Goal: Check status: Check status

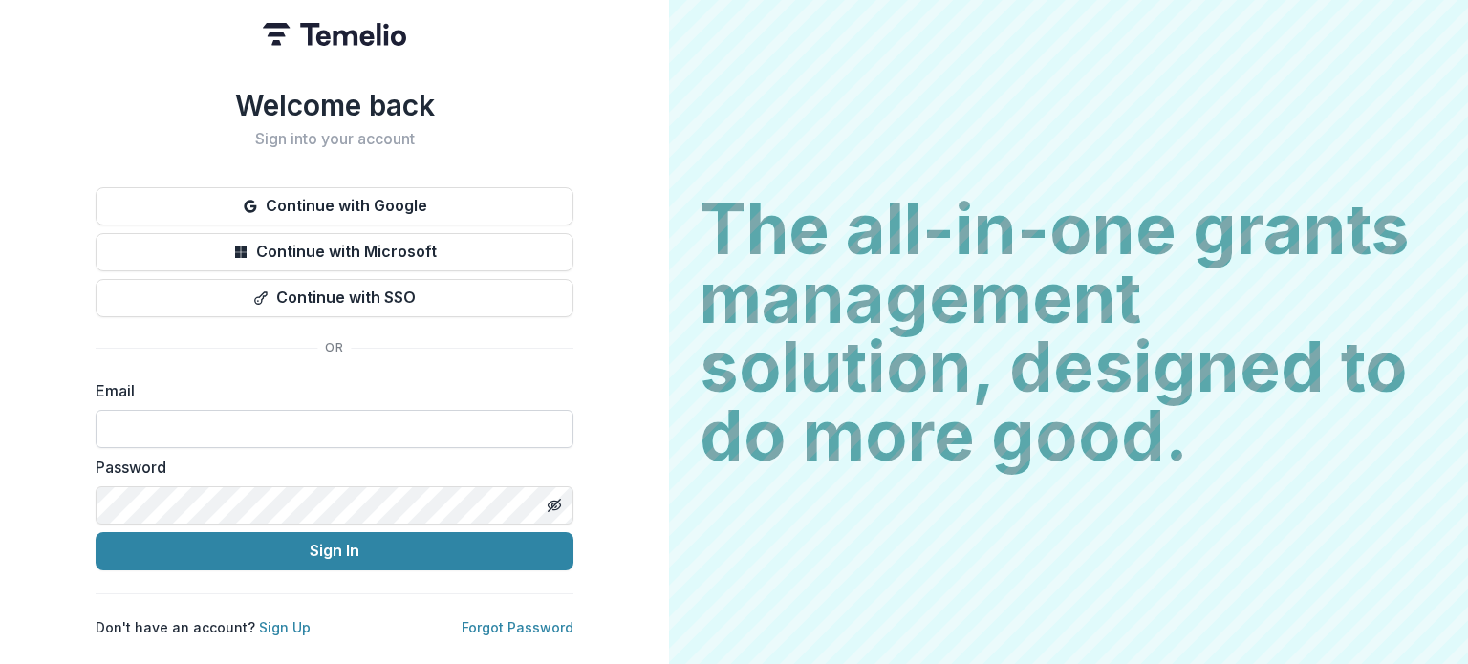
click at [367, 419] on input at bounding box center [335, 429] width 478 height 38
click at [624, 362] on div "Welcome back Sign into your account Continue with Google Continue with Microsof…" at bounding box center [334, 332] width 669 height 664
click at [254, 410] on input "******" at bounding box center [335, 429] width 478 height 38
click at [35, 315] on div "Welcome back Sign into your account Continue with Google Continue with Microsof…" at bounding box center [334, 332] width 669 height 664
drag, startPoint x: 192, startPoint y: 417, endPoint x: 64, endPoint y: 418, distance: 128.1
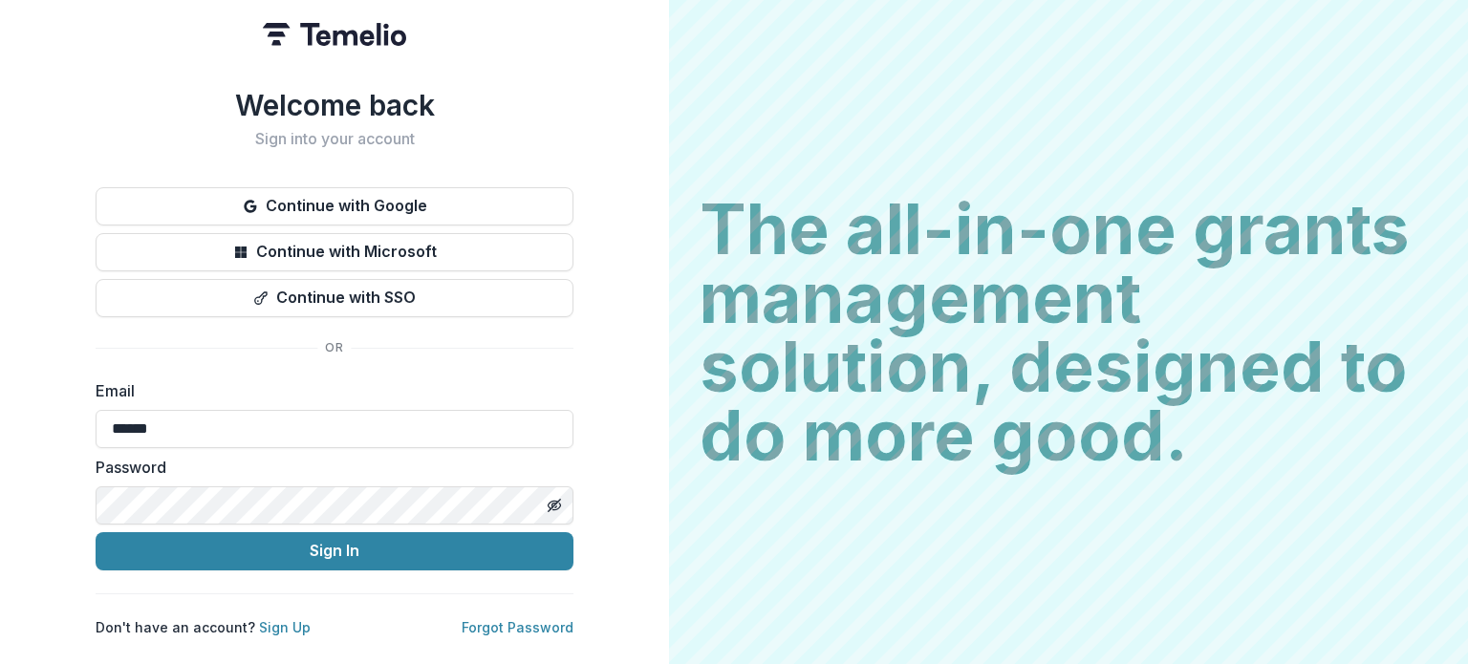
click at [66, 418] on div "Welcome back Sign into your account Continue with Google Continue with Microsof…" at bounding box center [334, 332] width 669 height 664
click at [33, 412] on div "Welcome back Sign into your account Continue with Google Continue with Microsof…" at bounding box center [334, 332] width 669 height 664
drag, startPoint x: 203, startPoint y: 424, endPoint x: 237, endPoint y: 410, distance: 37.3
click at [203, 424] on input "******" at bounding box center [335, 429] width 478 height 38
type input "**********"
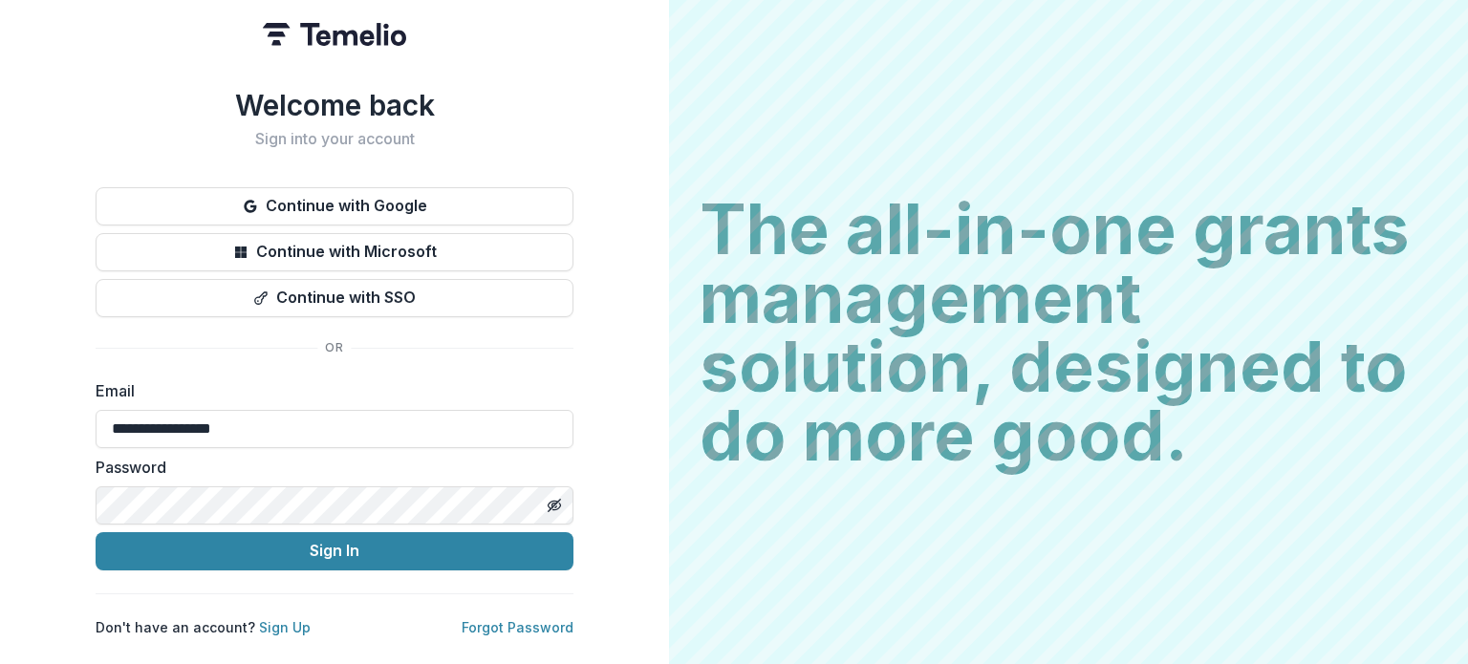
click at [647, 469] on div "**********" at bounding box center [334, 332] width 669 height 664
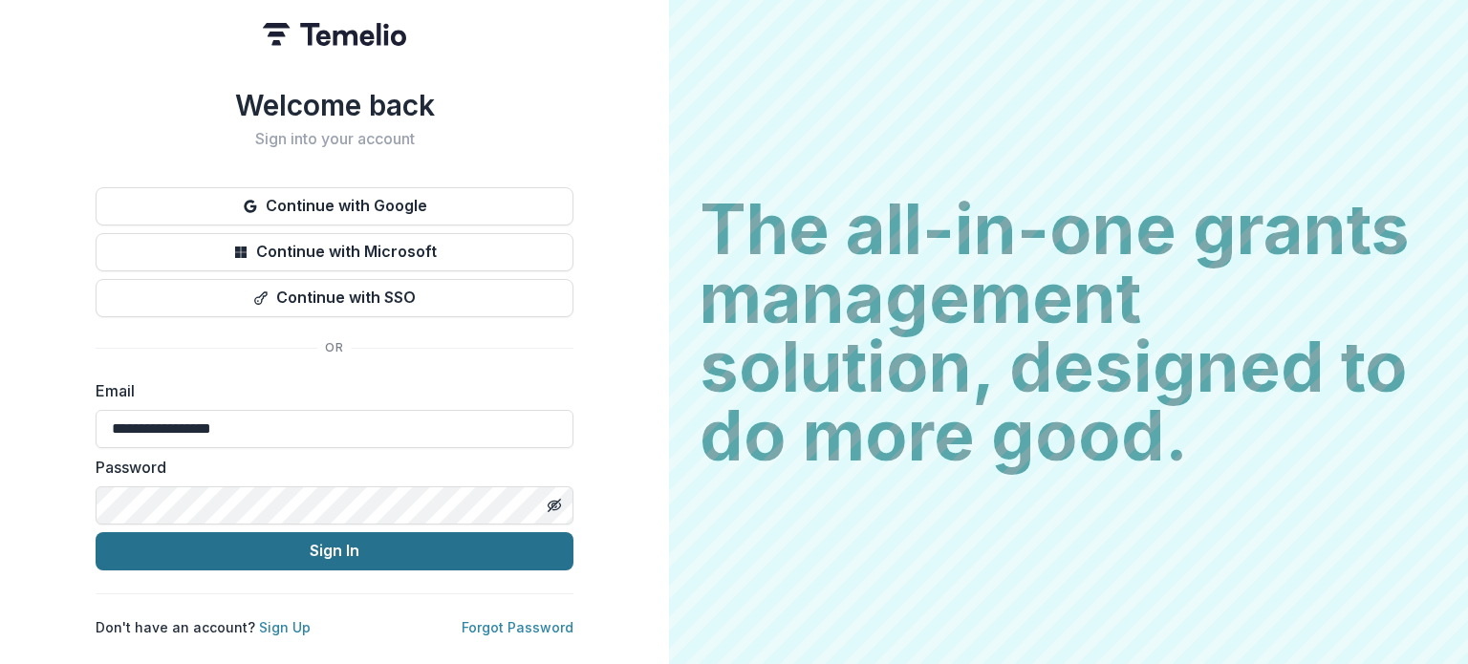
click at [492, 537] on button "Sign In" at bounding box center [335, 551] width 478 height 38
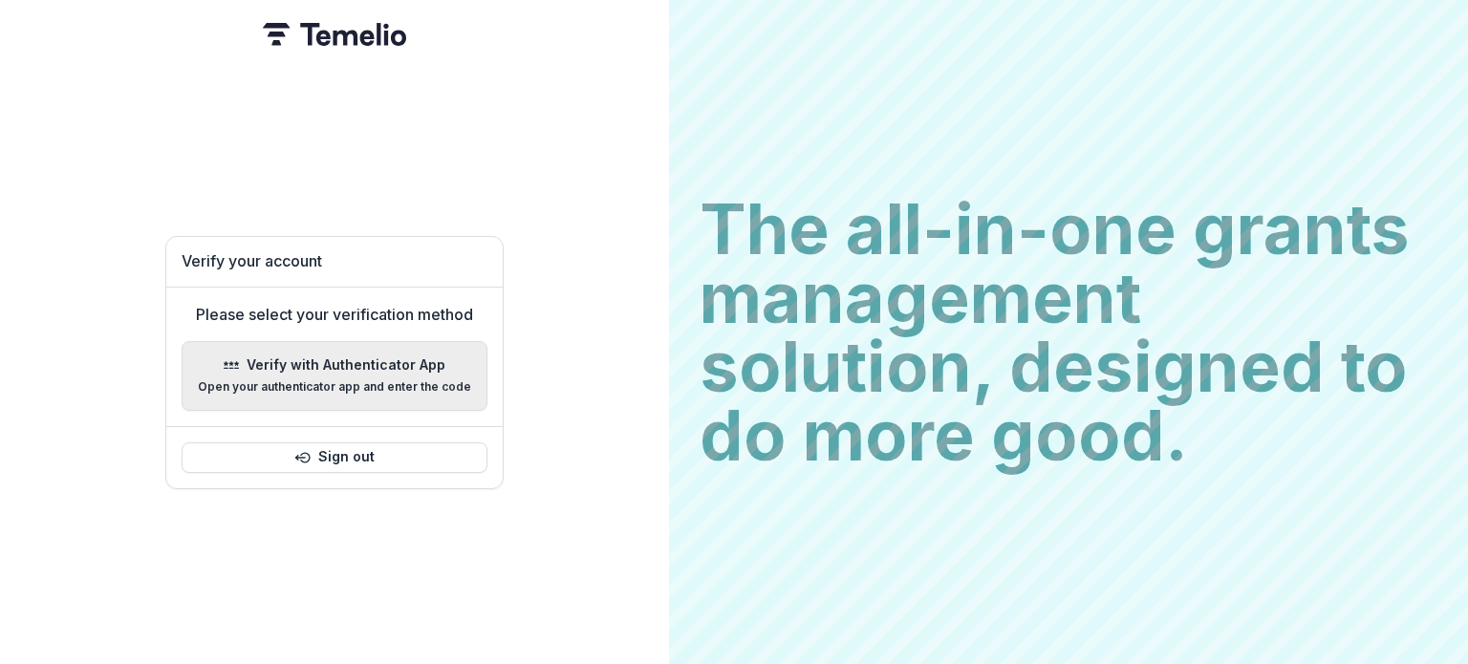
click at [294, 358] on p "Verify with Authenticator App" at bounding box center [346, 366] width 199 height 16
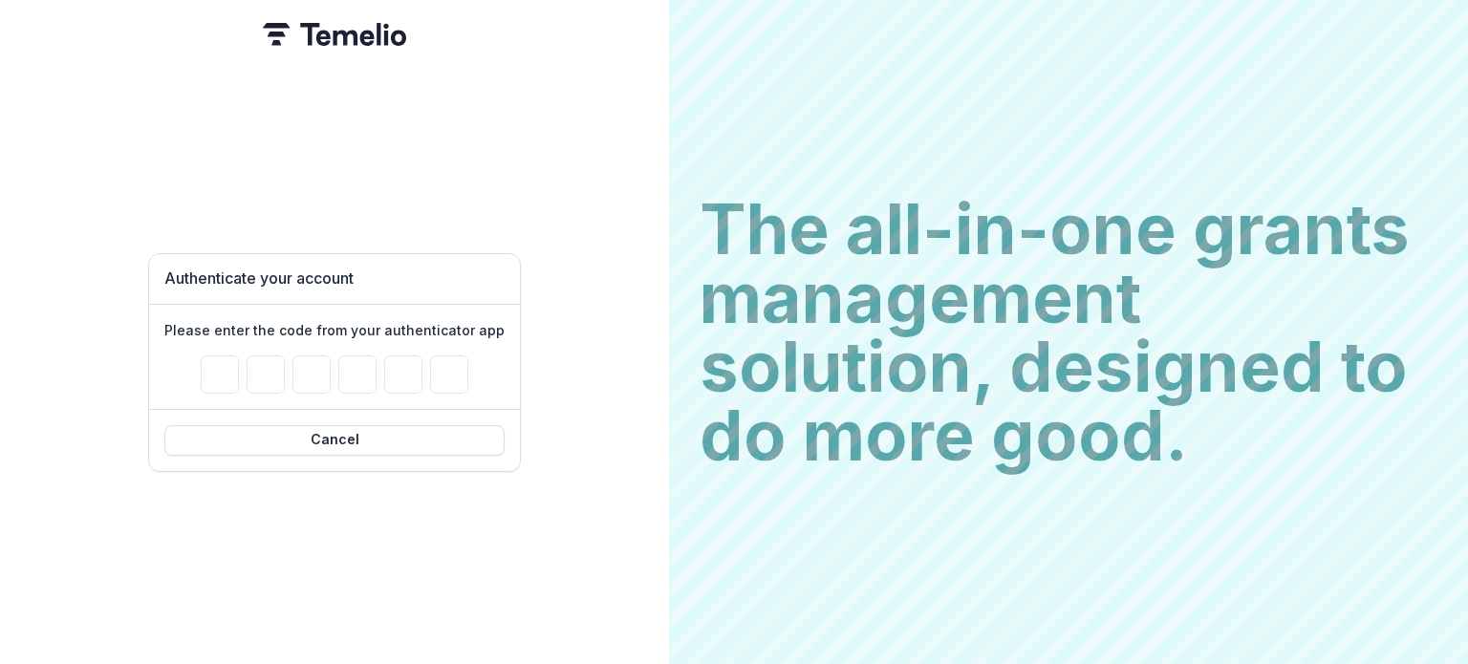
click at [562, 281] on div "Authenticate your account Please enter the code from your authenticator app Can…" at bounding box center [334, 332] width 669 height 664
click at [356, 435] on button "Cancel" at bounding box center [334, 440] width 340 height 31
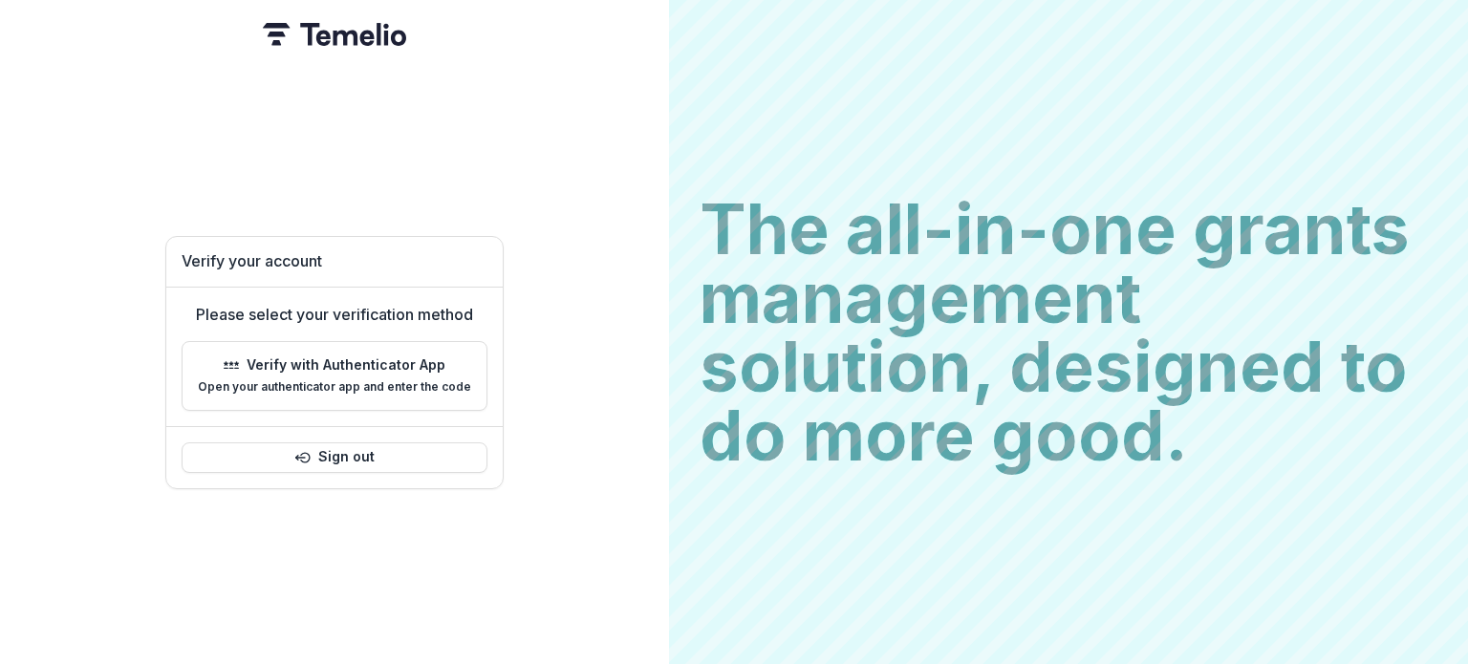
click at [563, 271] on div "Verify your account Please select your verification method Verify with Authenti…" at bounding box center [334, 332] width 669 height 664
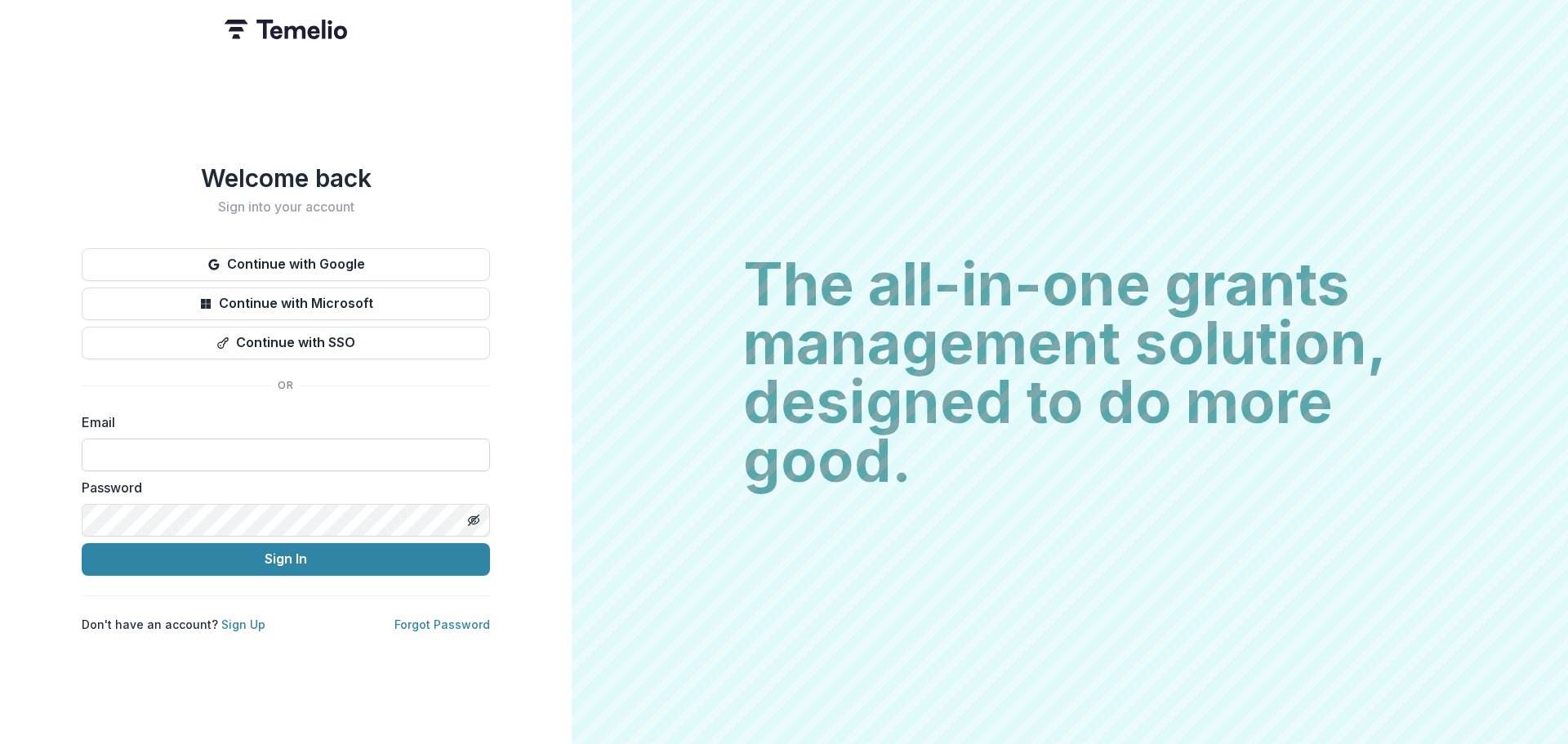
click at [220, 439] on input at bounding box center [286, 454] width 408 height 32
type input "**********"
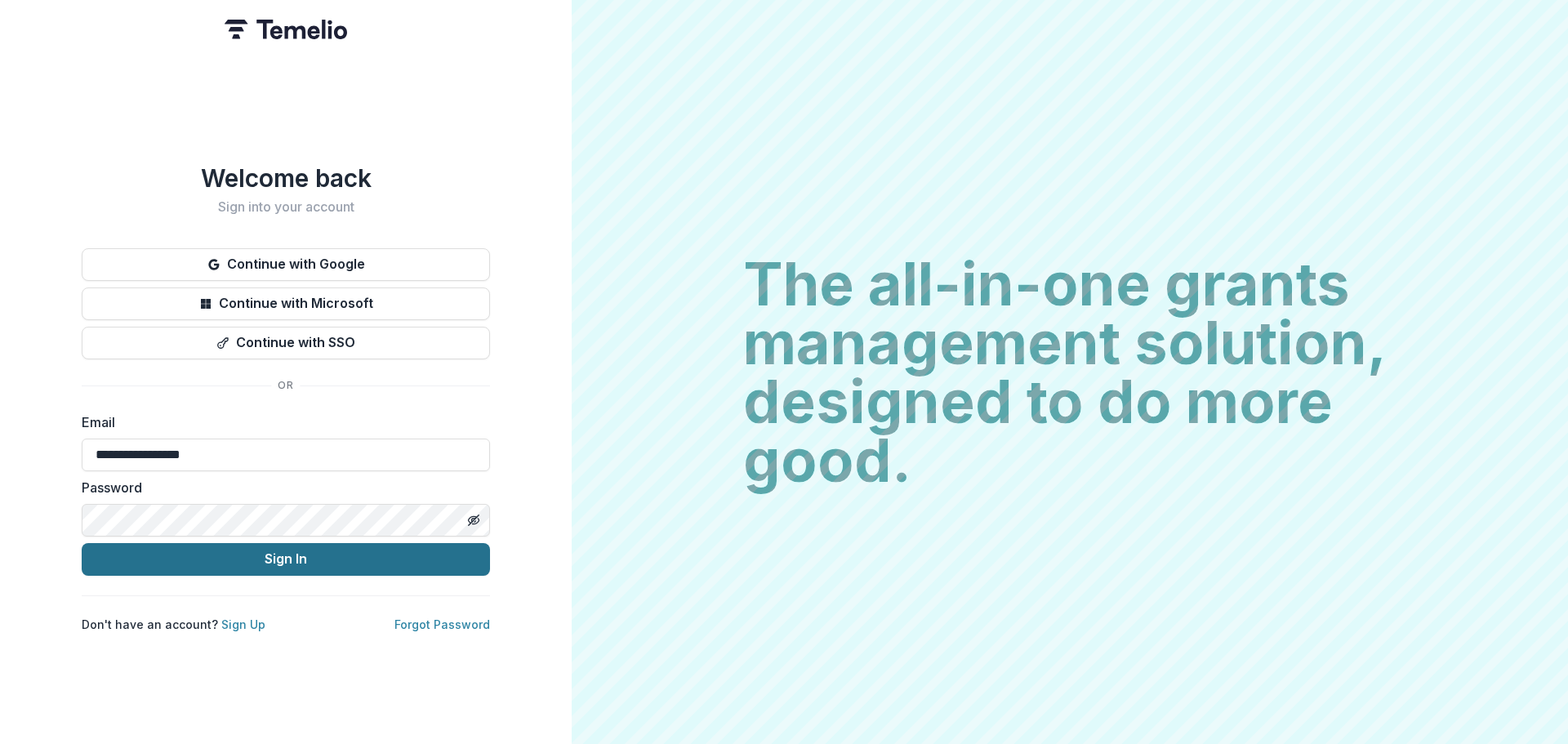
click at [251, 545] on button "Sign In" at bounding box center [286, 559] width 408 height 32
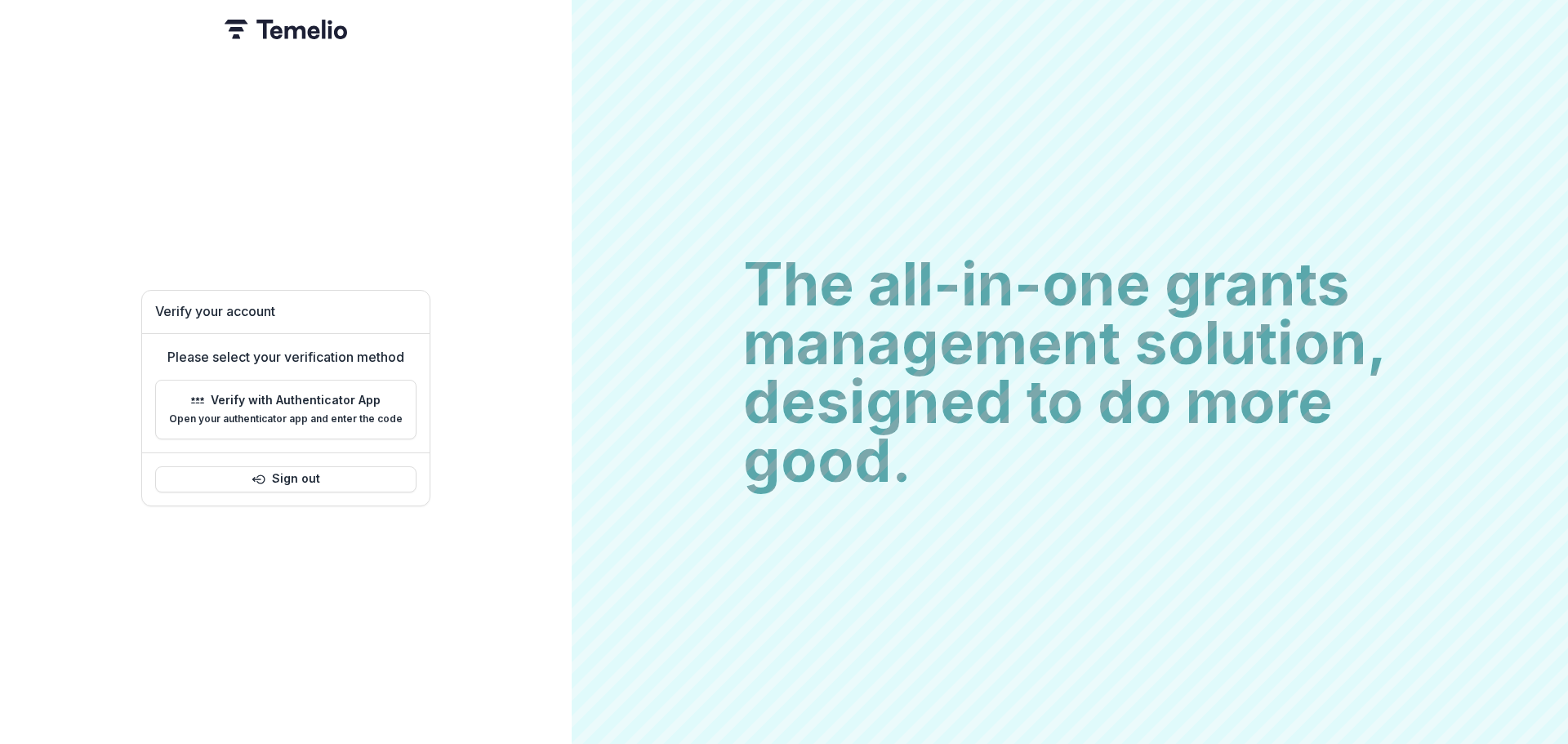
click at [1189, 114] on div "The all-in-one grants management solution, designed to do more good. The all-in…" at bounding box center [1070, 372] width 996 height 744
click at [1147, 480] on h2 "The all-in-one grants management solution, designed to do more good." at bounding box center [1070, 372] width 654 height 235
click at [278, 413] on p "Open your authenticator app and enter the code" at bounding box center [285, 419] width 233 height 11
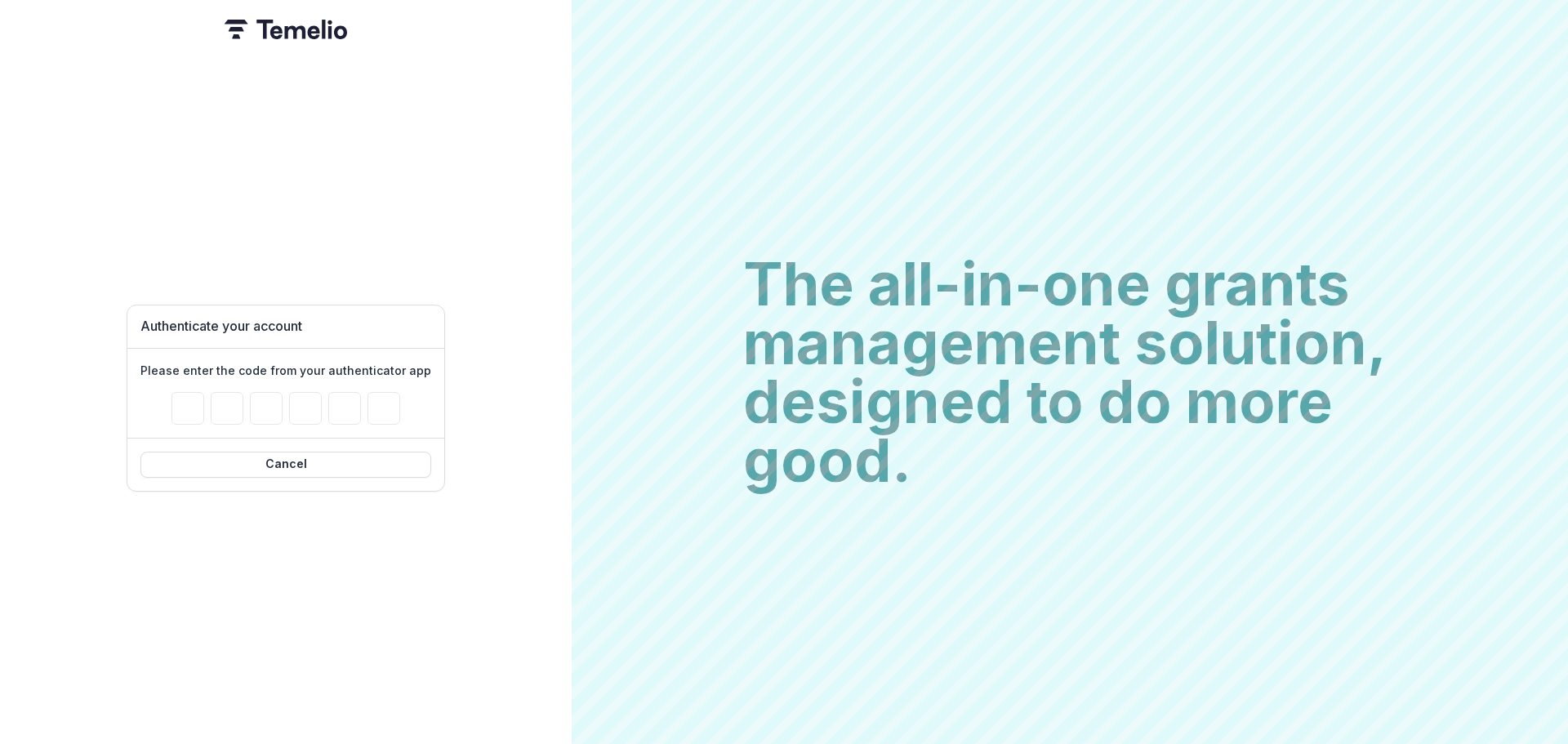
type input "*"
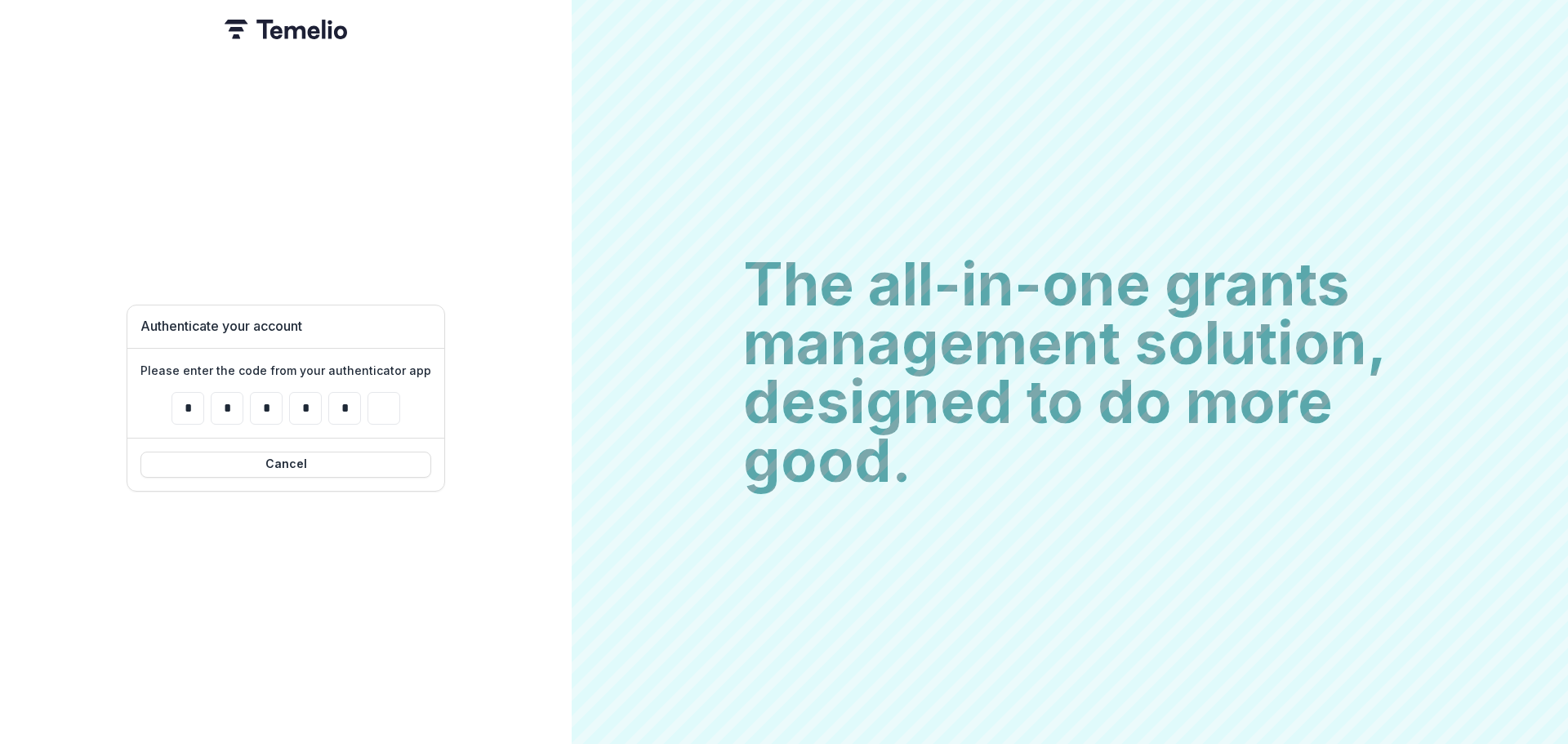
type input "*"
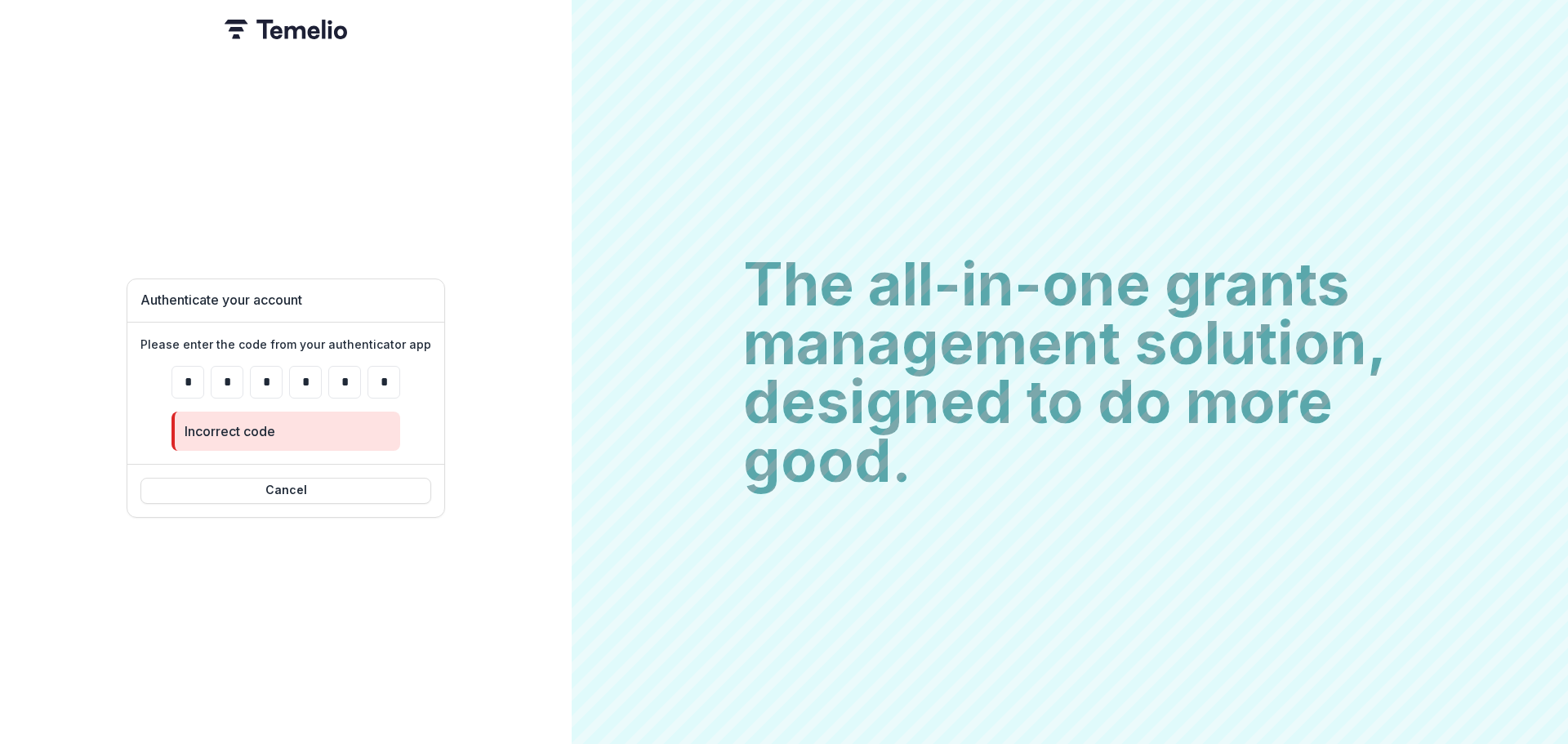
click at [511, 416] on div "Authenticate your account Please enter the code from your authenticator app * *…" at bounding box center [285, 372] width 572 height 744
drag, startPoint x: 173, startPoint y: 378, endPoint x: 395, endPoint y: 395, distance: 222.6
click at [395, 395] on form "* * * * * * Incorrect code" at bounding box center [286, 407] width 229 height 85
click at [396, 384] on input "*" at bounding box center [384, 382] width 32 height 32
click at [497, 382] on div "Authenticate your account Please enter the code from your authenticator app * *…" at bounding box center [285, 372] width 572 height 744
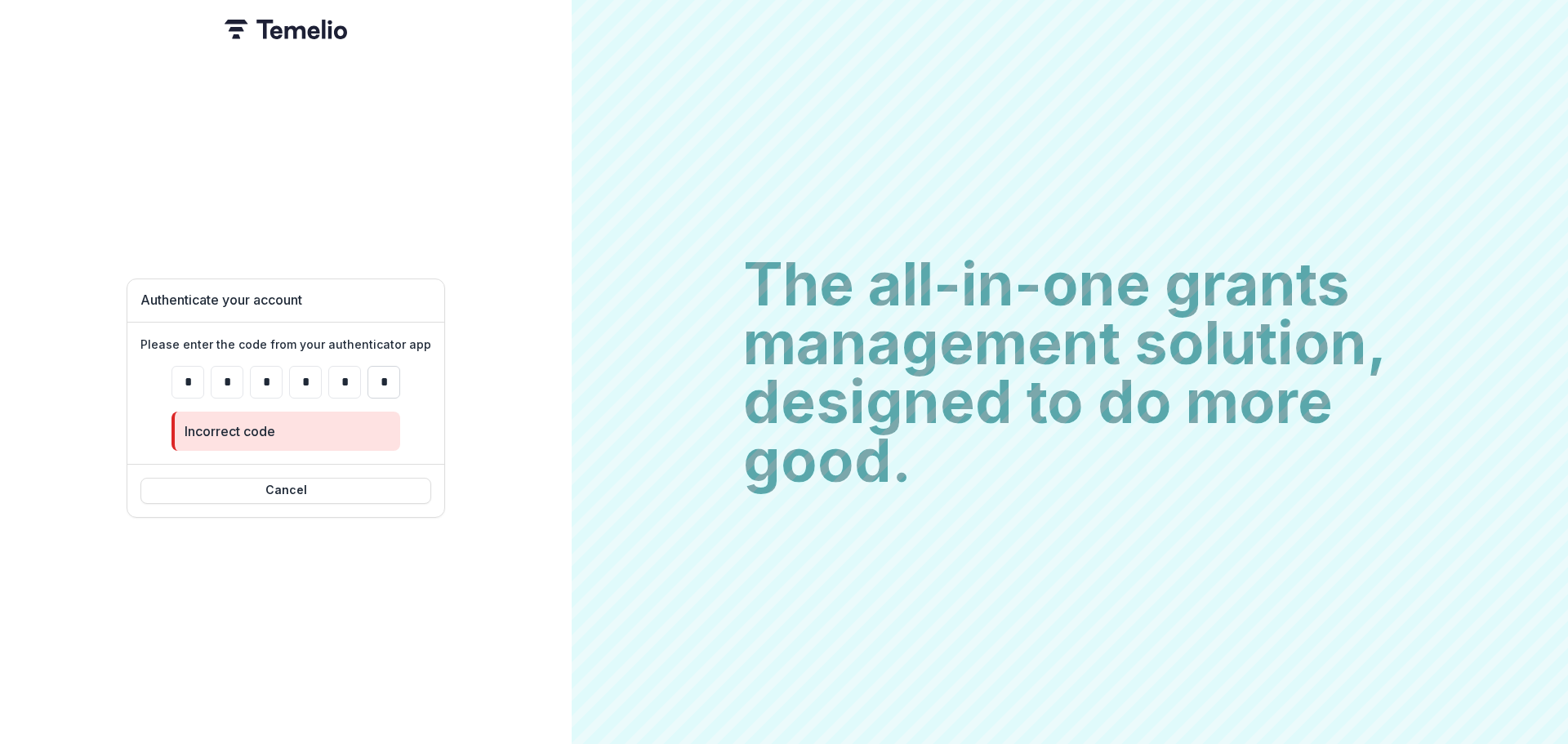
click at [396, 384] on input "*" at bounding box center [384, 382] width 32 height 32
click at [191, 375] on input "Please enter your pin code" at bounding box center [188, 382] width 32 height 32
click at [185, 372] on input "Please enter your pin code" at bounding box center [188, 382] width 32 height 32
paste input "******"
type input "*"
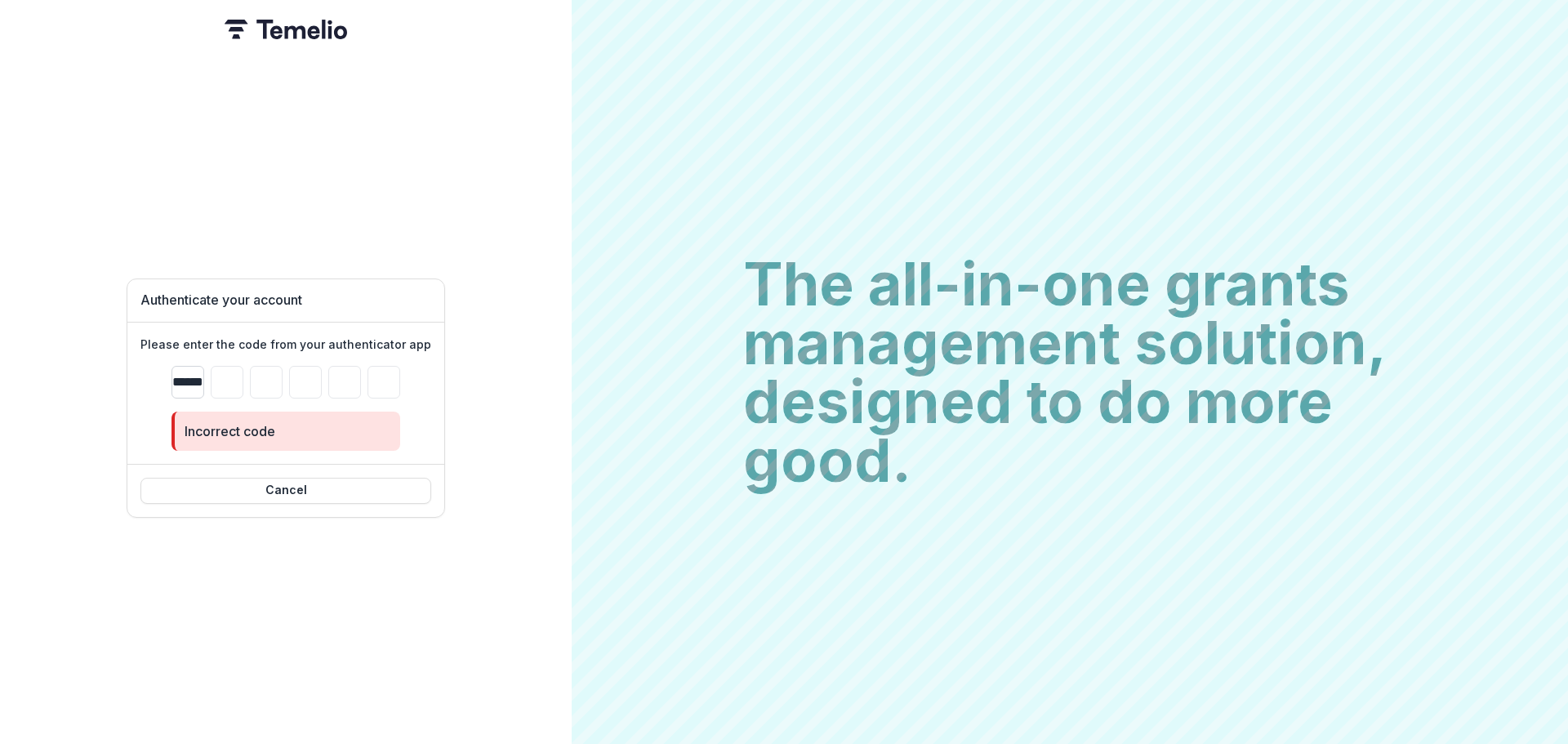
type input "*"
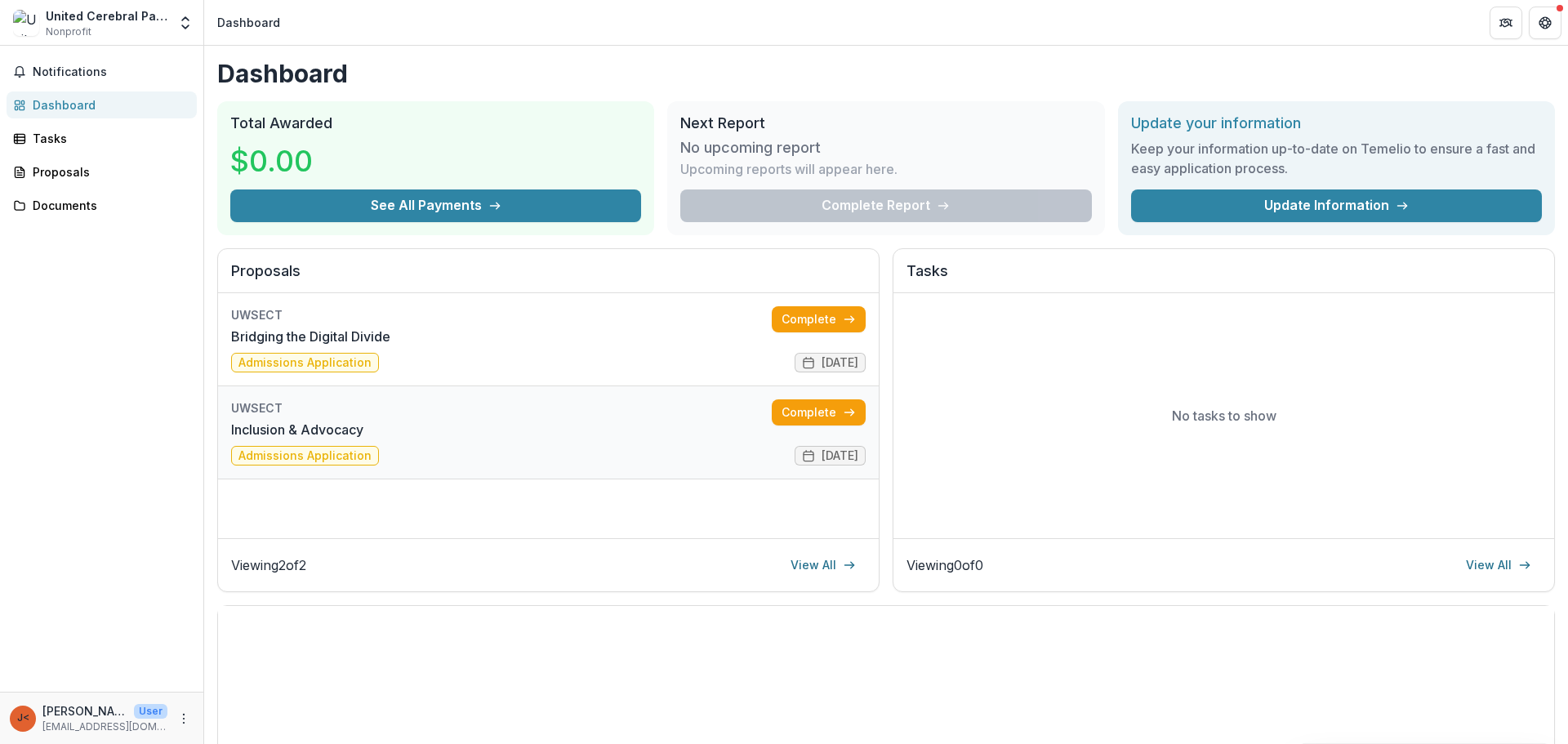
click at [363, 439] on link "Inclusion & Advocacy" at bounding box center [297, 429] width 132 height 20
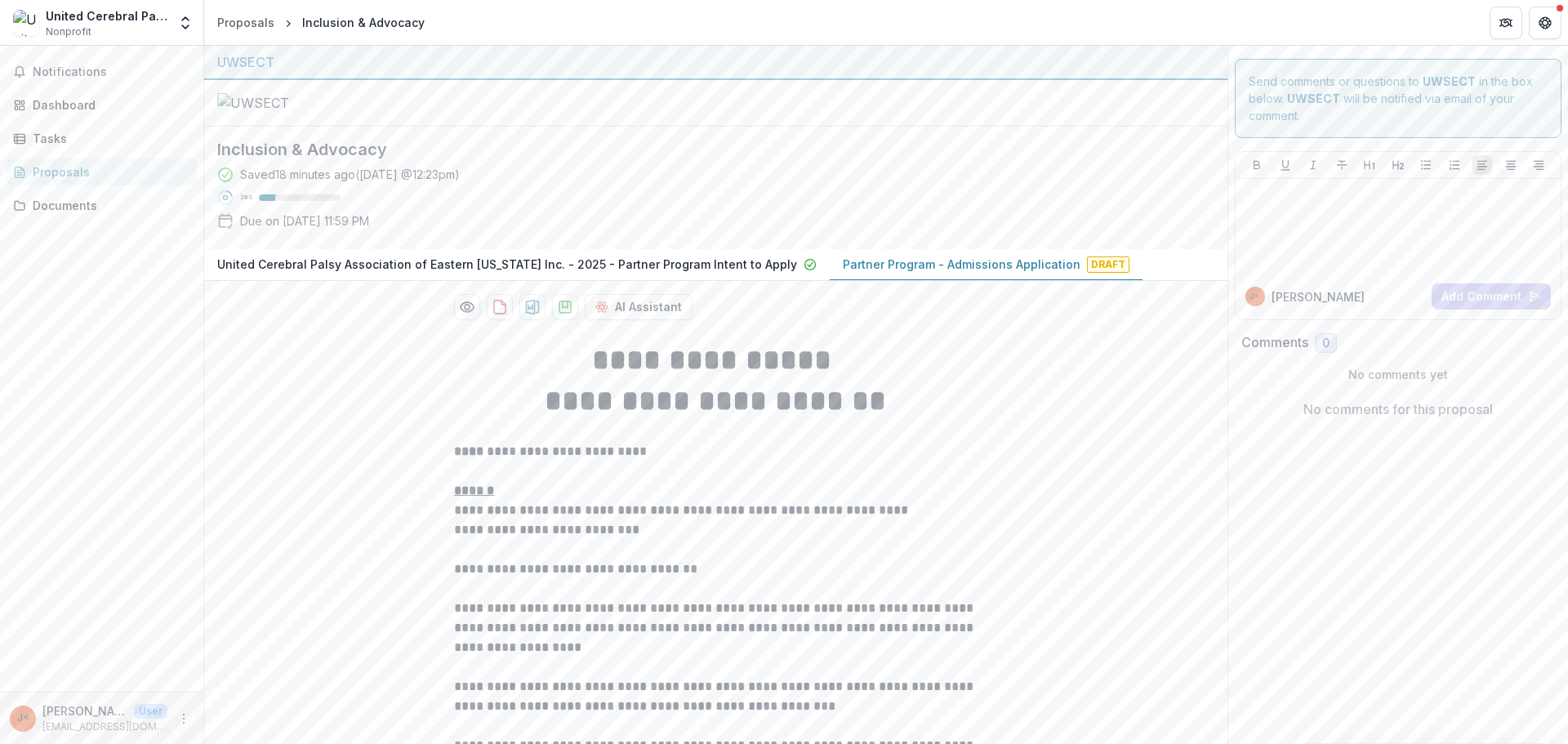
scroll to position [313, 0]
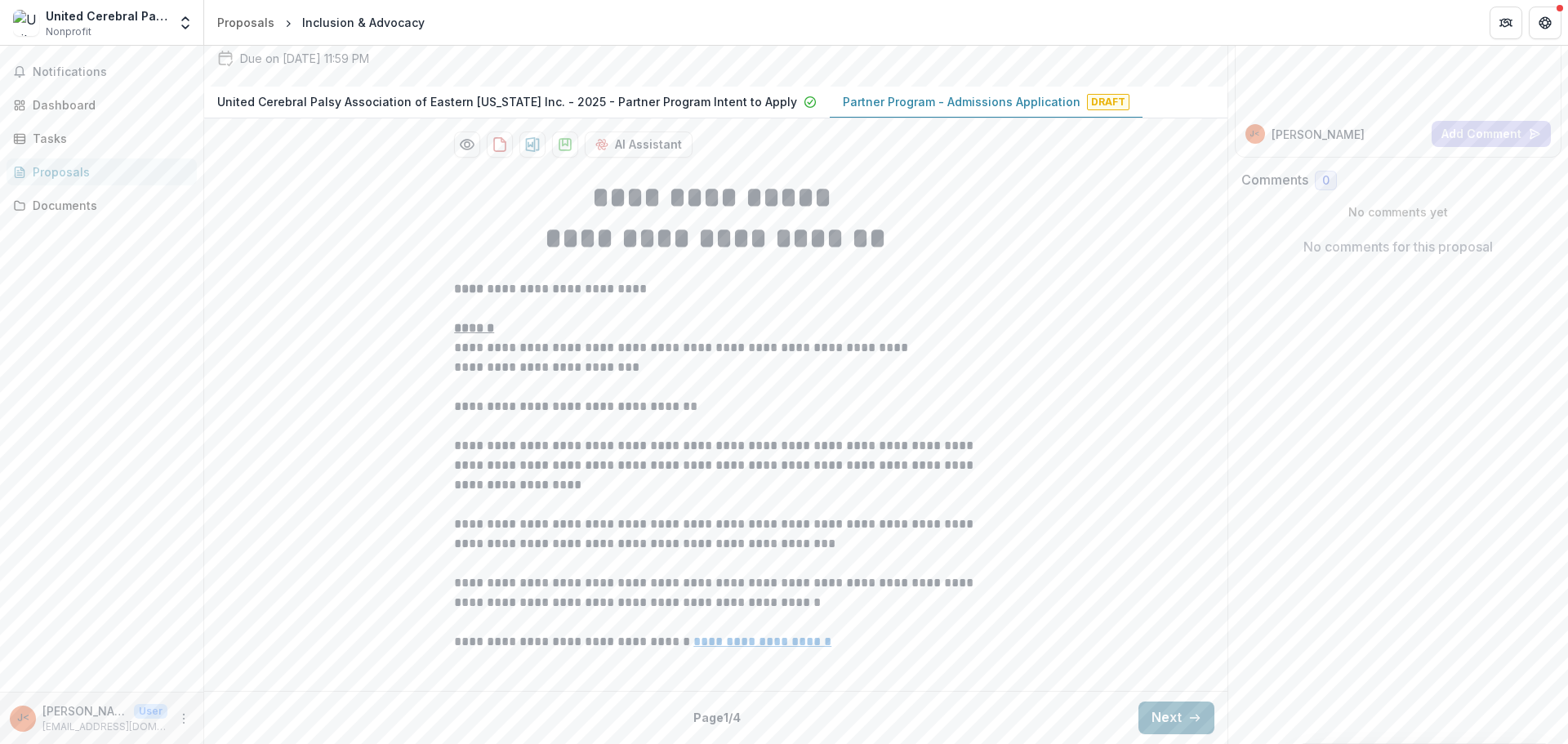
click at [1177, 721] on button "Next" at bounding box center [1177, 718] width 76 height 32
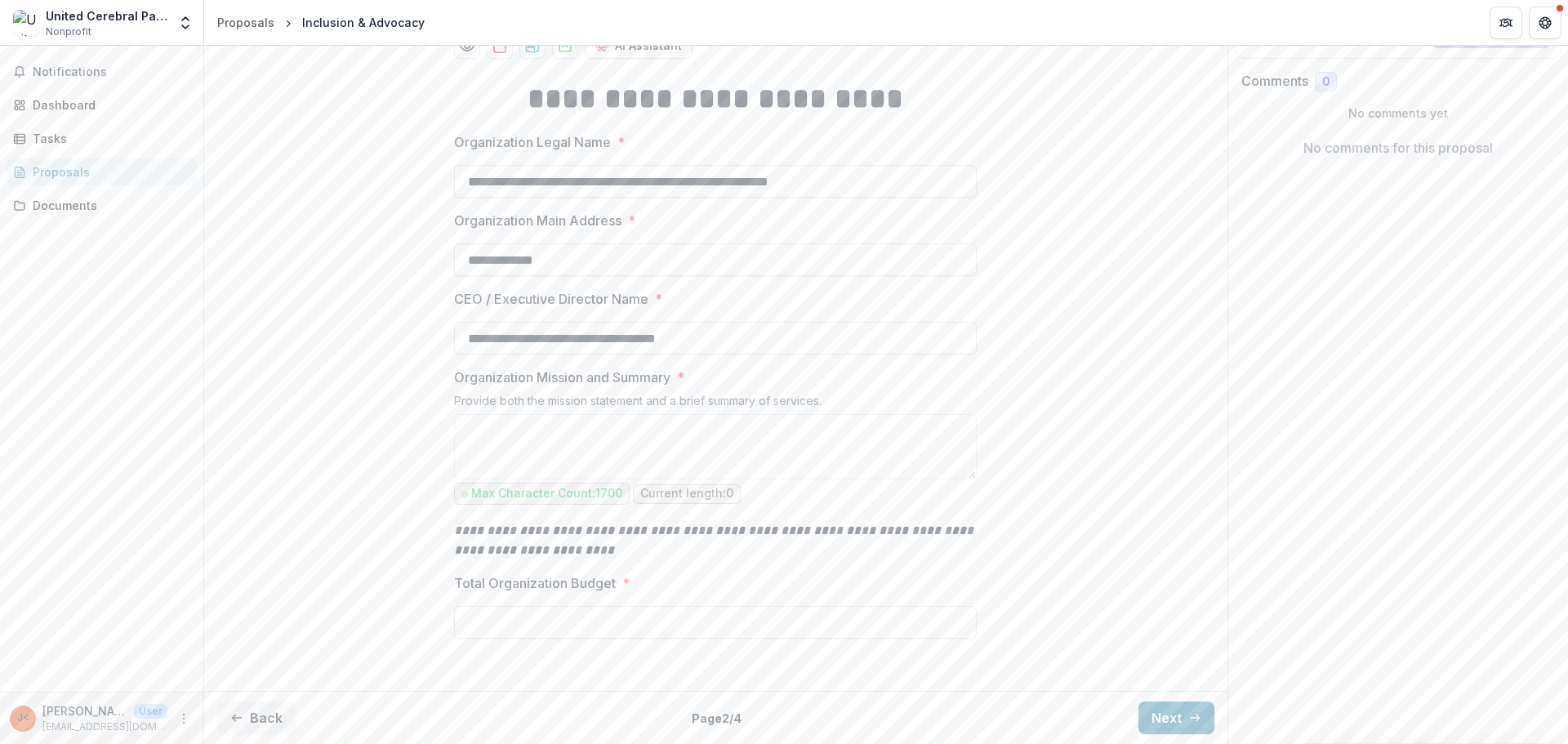
scroll to position [412, 0]
click at [1160, 723] on button "Next" at bounding box center [1177, 718] width 76 height 32
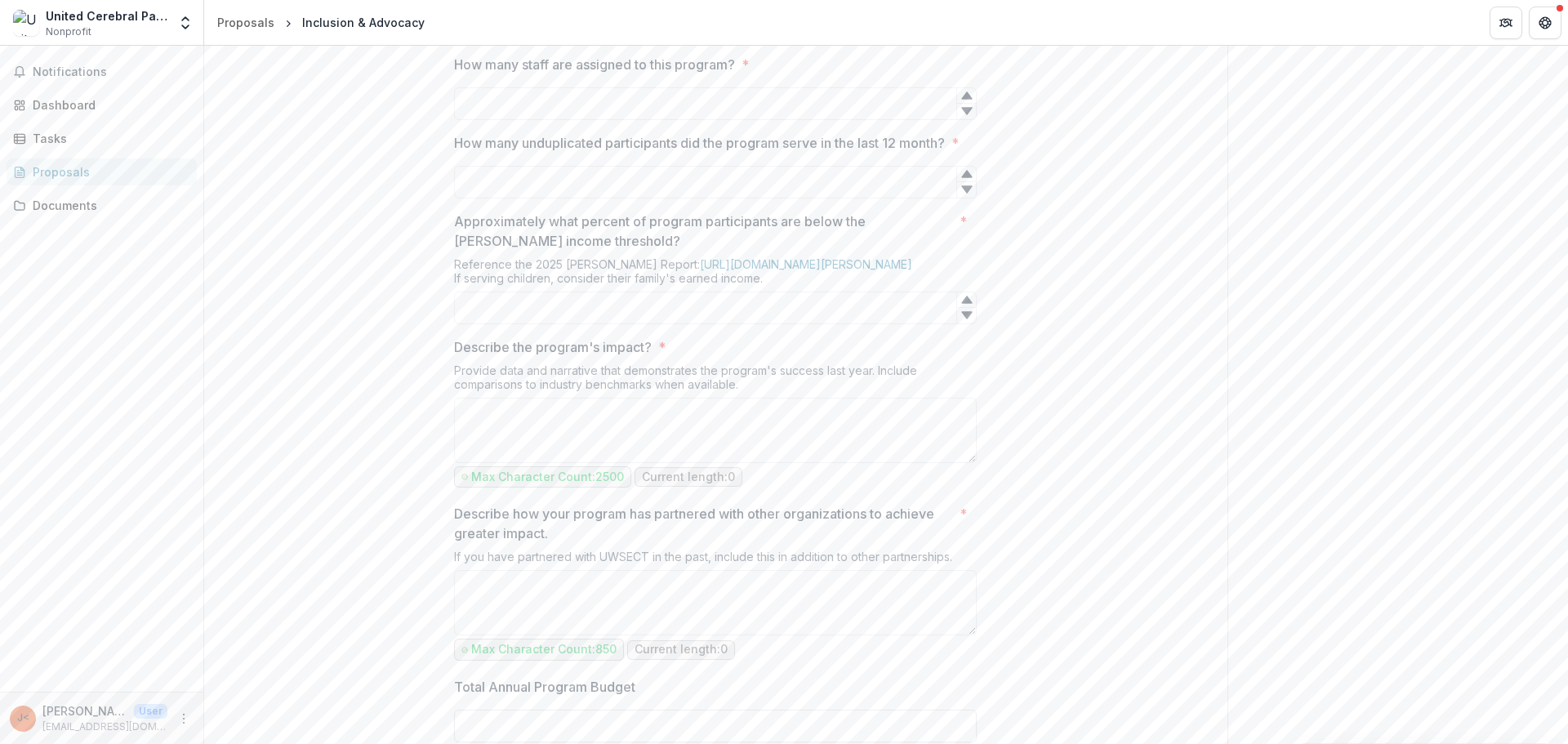
scroll to position [1146, 0]
click at [1108, 196] on div "**********" at bounding box center [716, 52] width 1024 height 1744
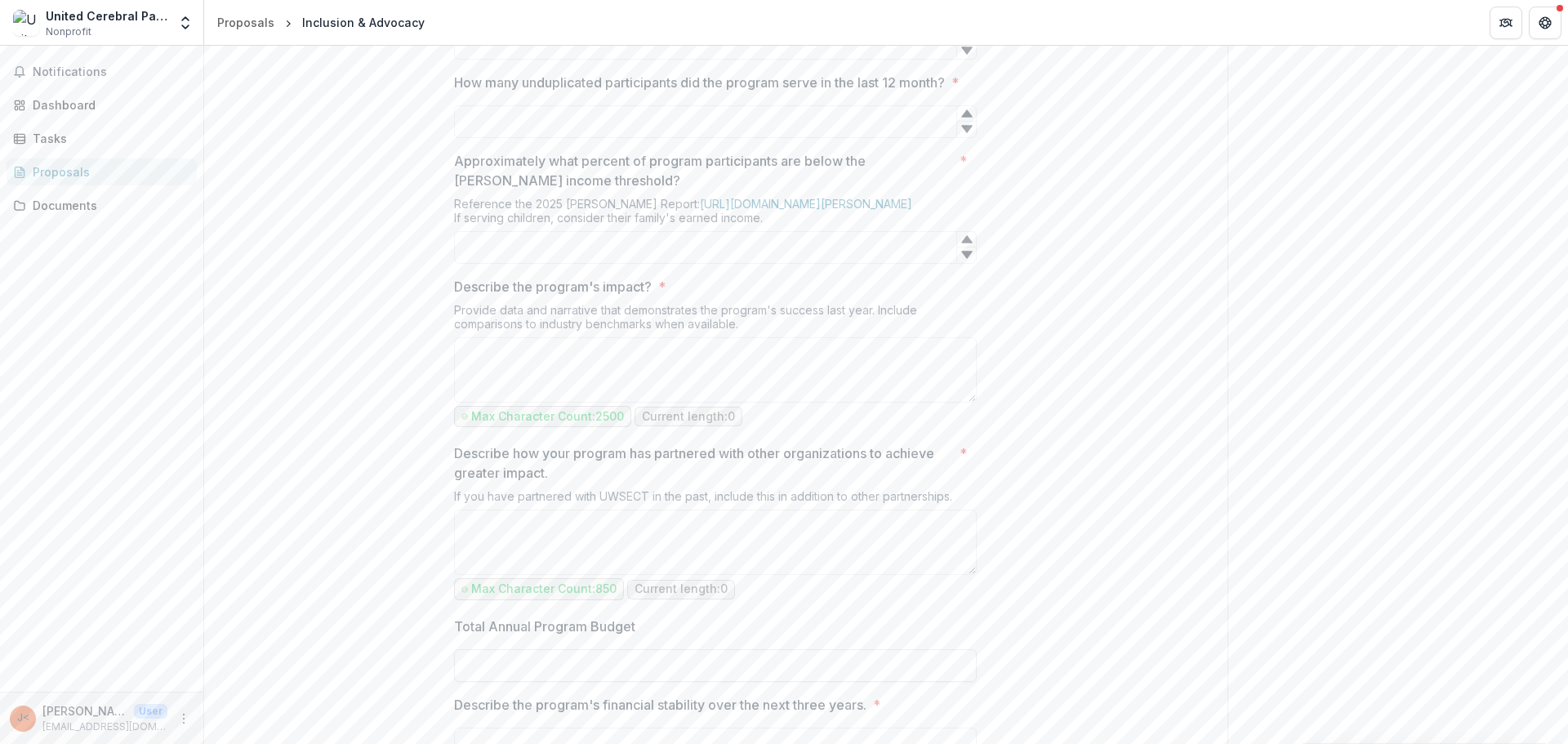
scroll to position [1228, 0]
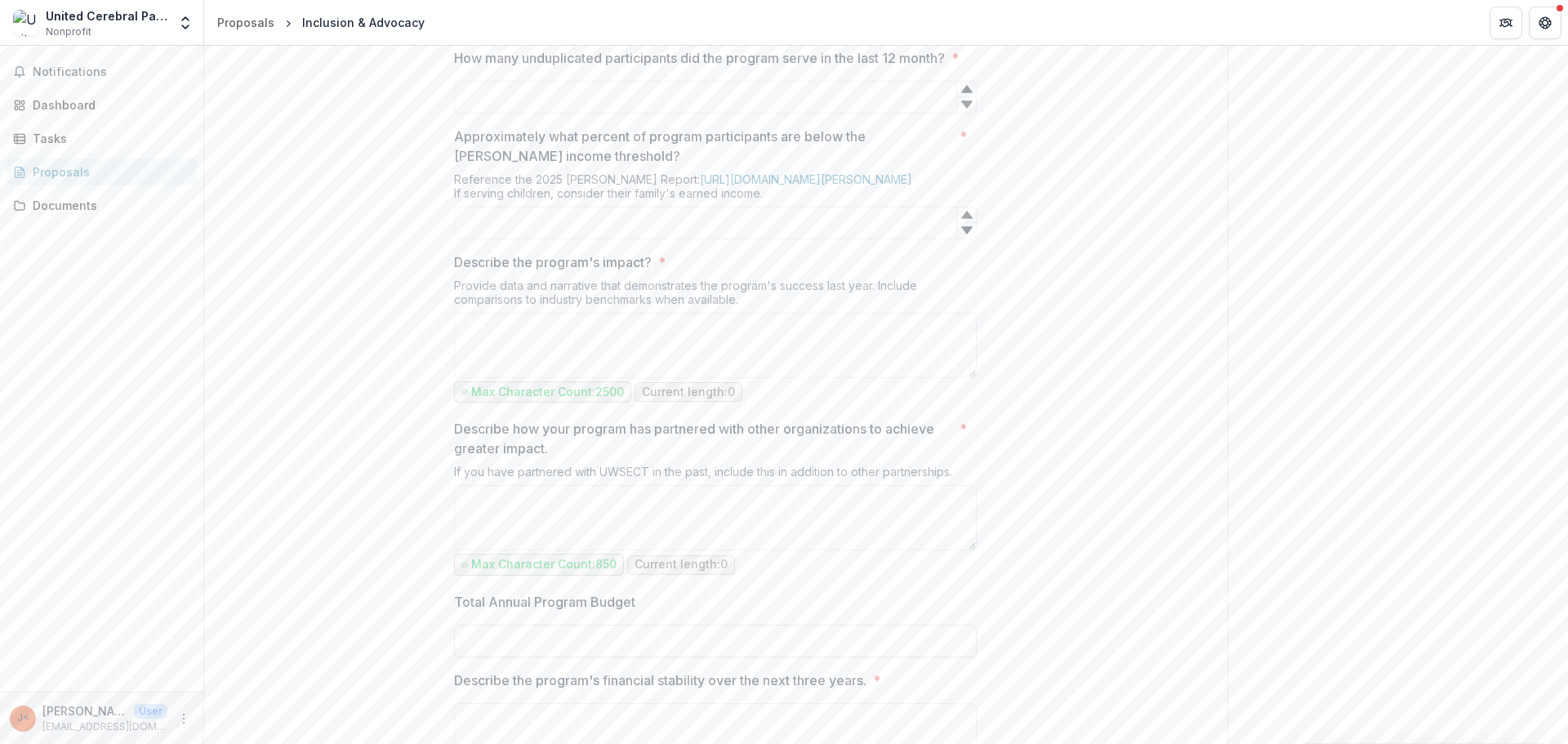
drag, startPoint x: 1037, startPoint y: 208, endPoint x: 1035, endPoint y: 159, distance: 49.0
drag, startPoint x: 985, startPoint y: 220, endPoint x: 1055, endPoint y: 166, distance: 88.4
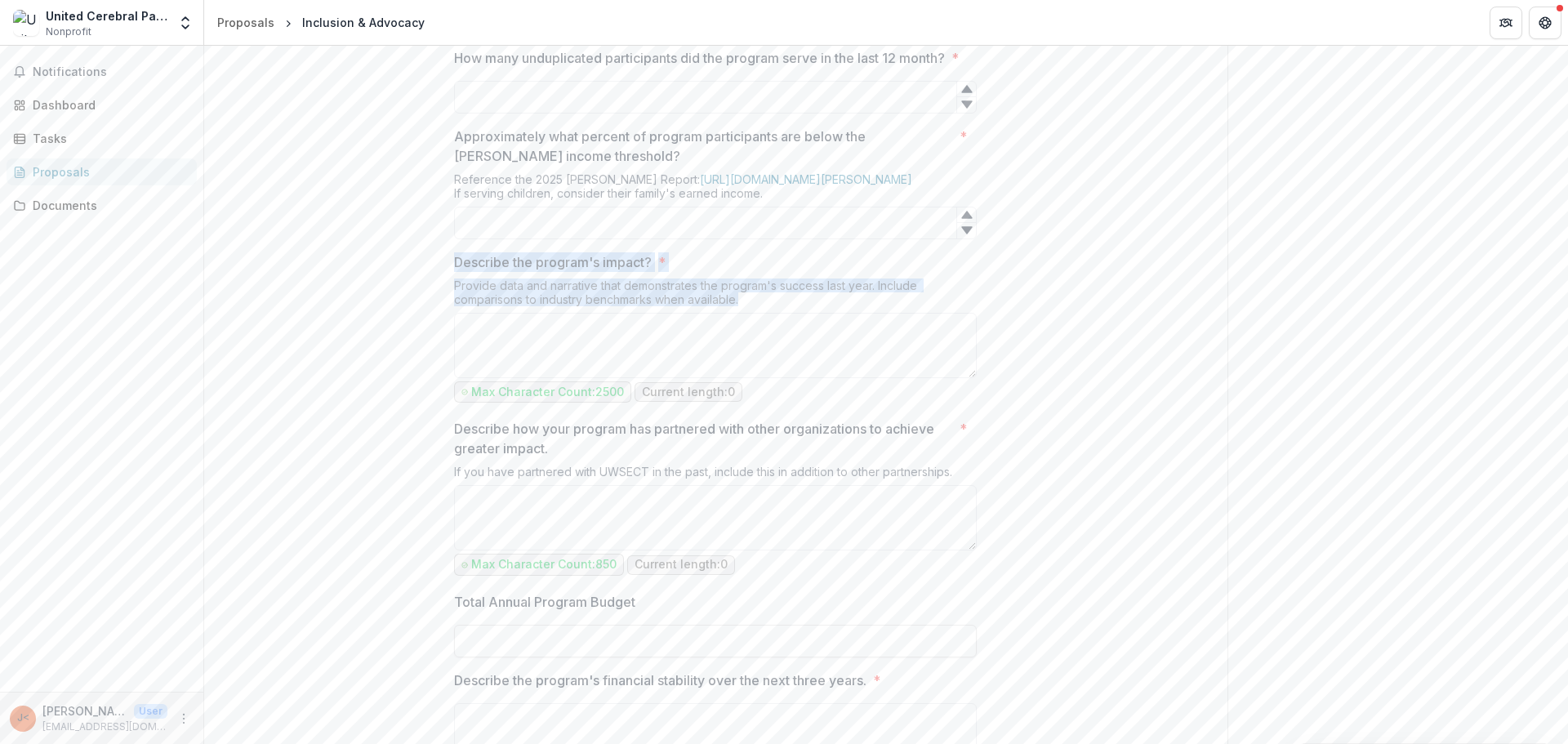
drag, startPoint x: 1129, startPoint y: 389, endPoint x: 1269, endPoint y: 587, distance: 242.5
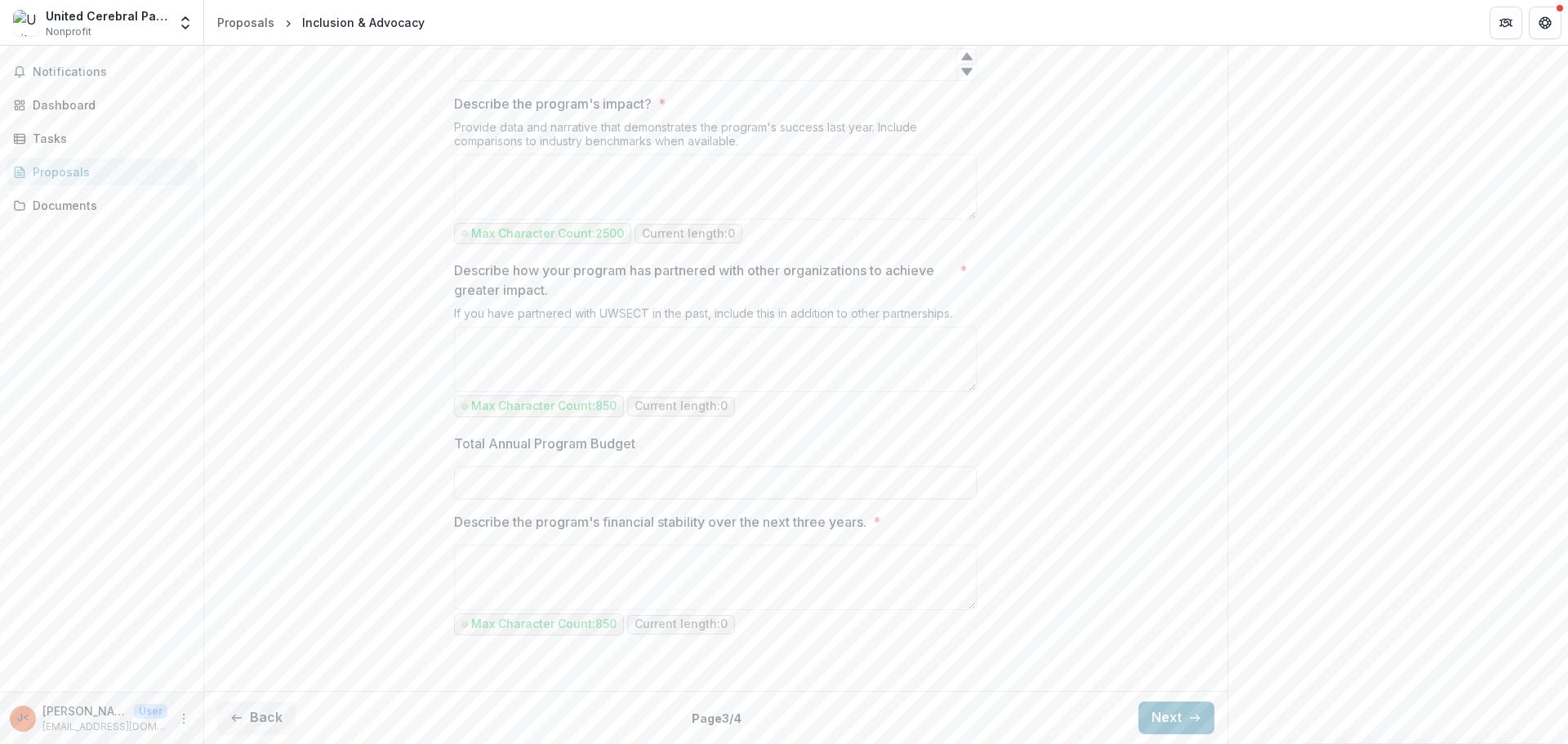
scroll to position [1556, 0]
click at [1174, 718] on button "Next" at bounding box center [1177, 718] width 76 height 32
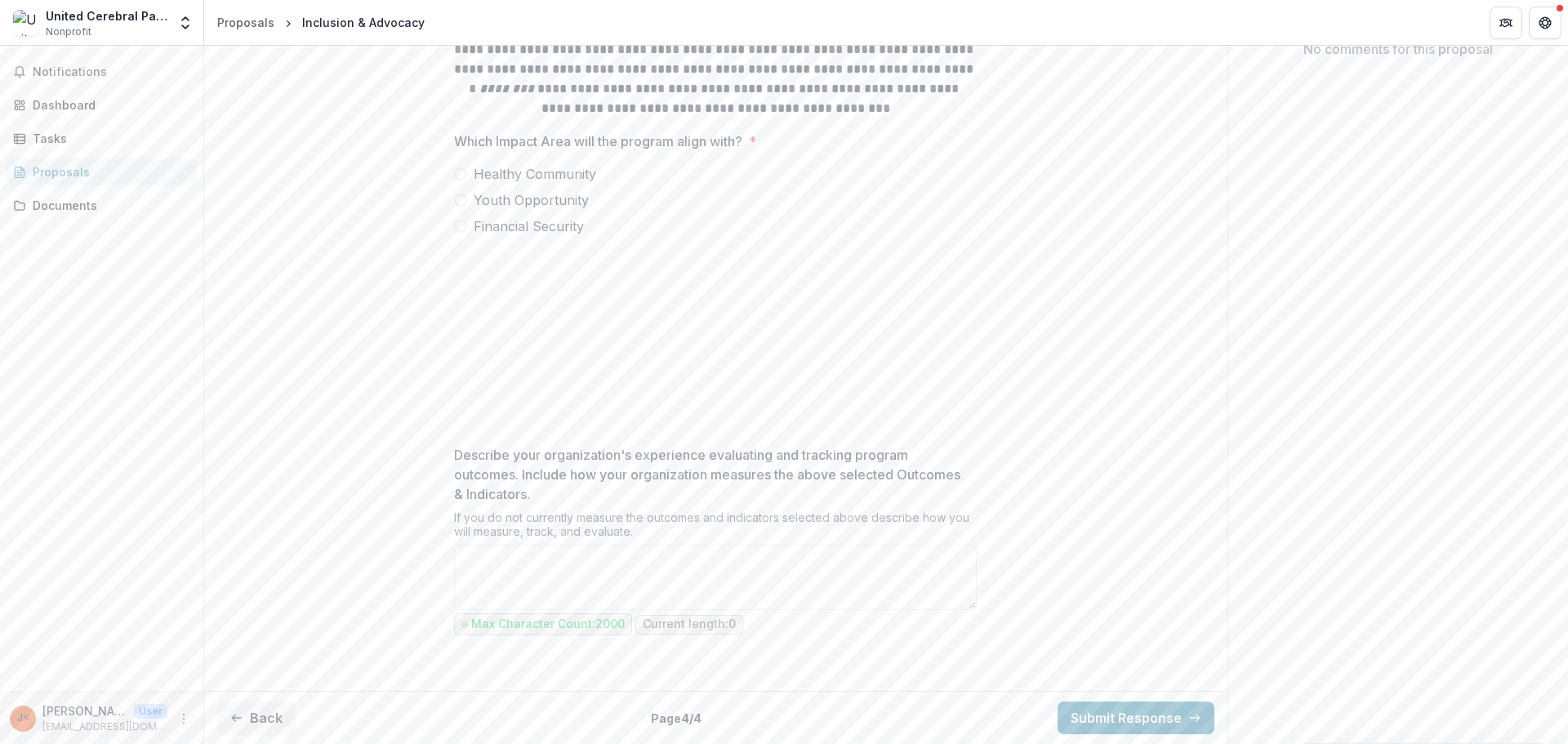
scroll to position [347, 0]
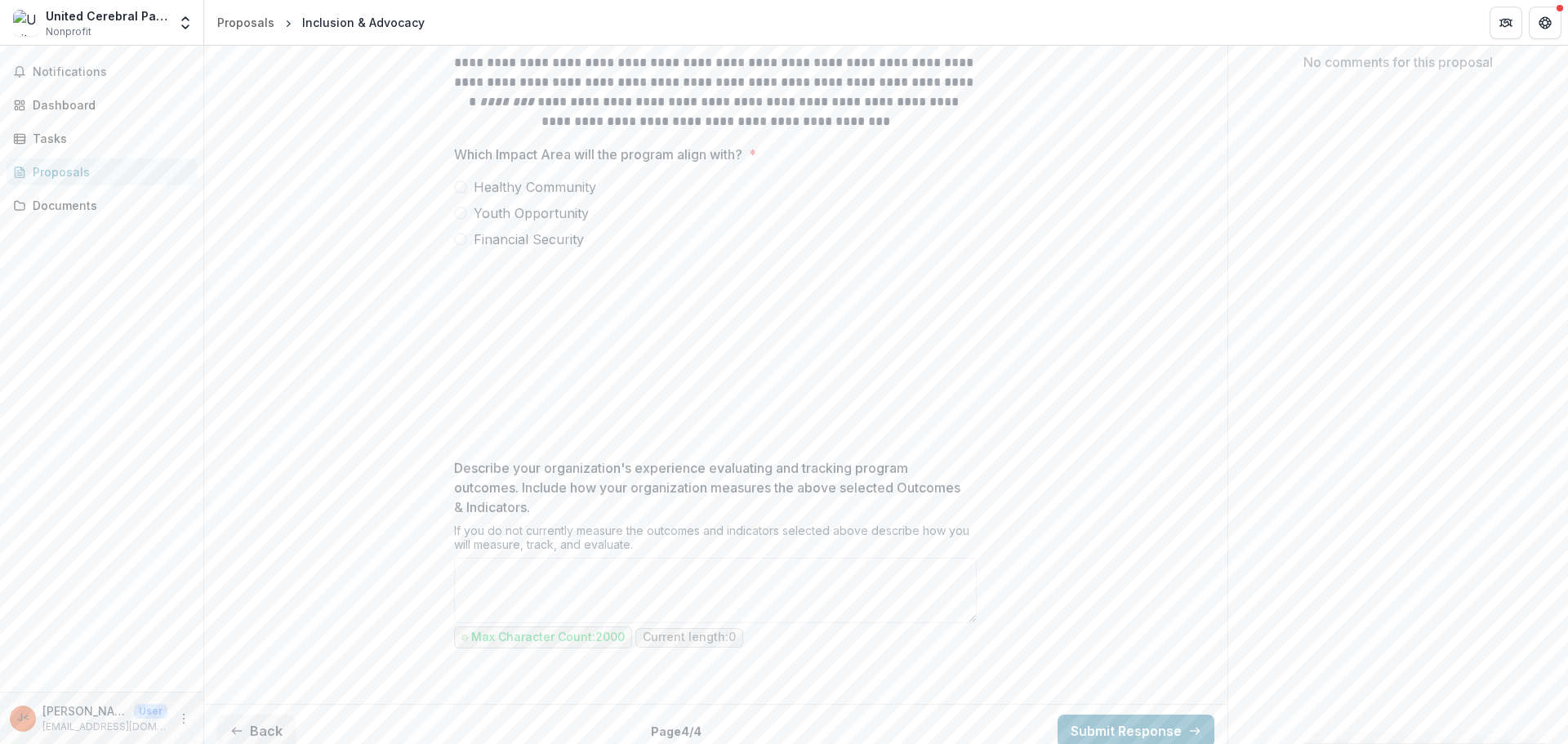
click at [1126, 483] on div "**********" at bounding box center [716, 338] width 1024 height 718
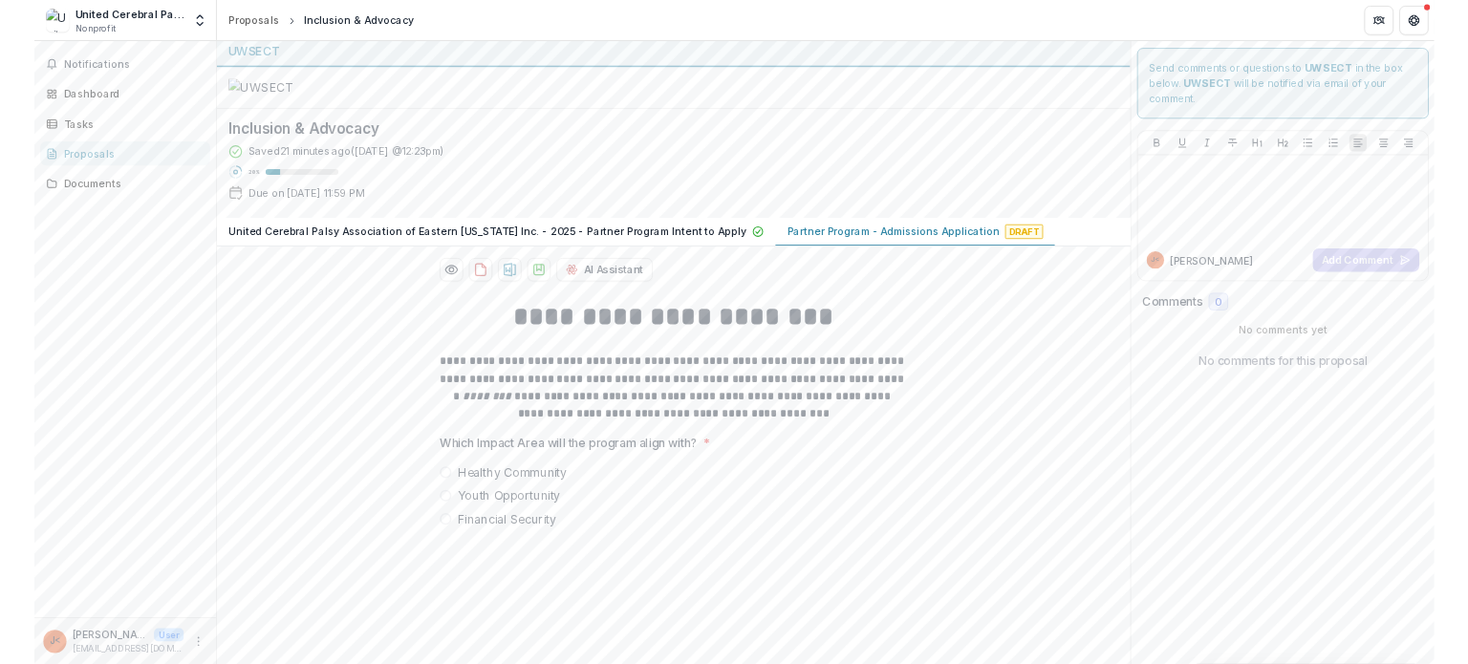
scroll to position [0, 0]
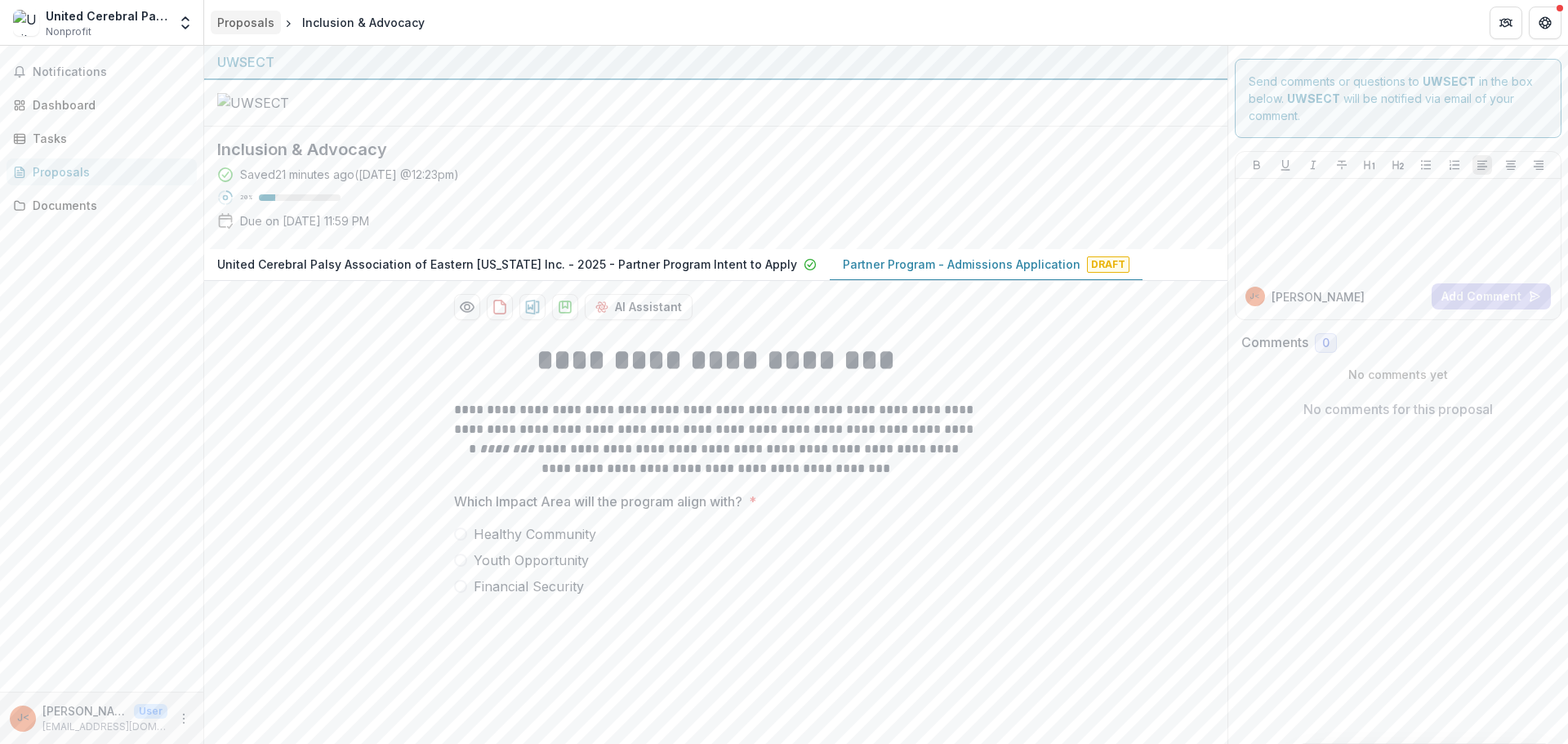
click at [257, 23] on div "Proposals" at bounding box center [245, 22] width 57 height 17
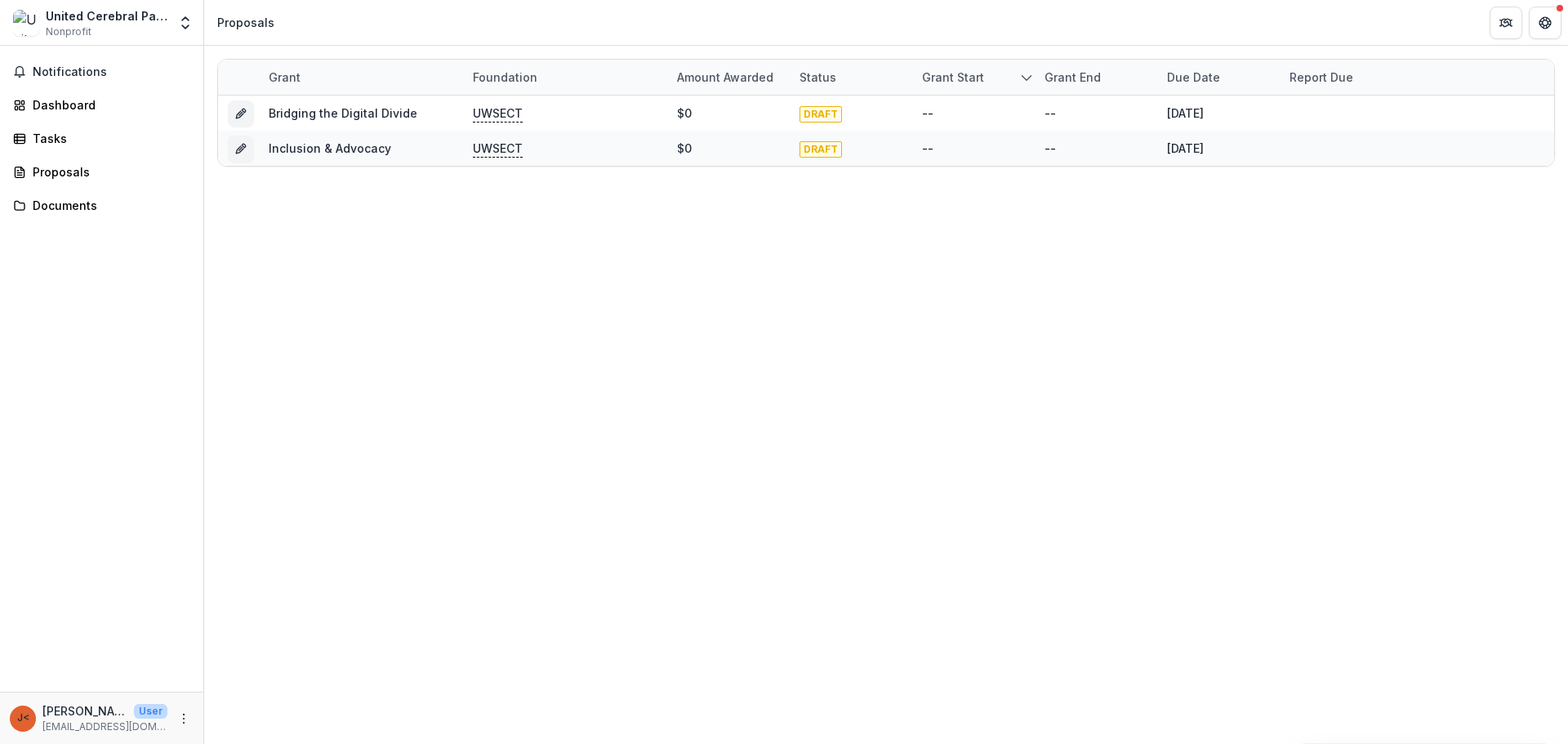
click at [406, 277] on div "Grant Foundation Amount awarded Status Grant start Grant end Due Date Report Du…" at bounding box center [886, 395] width 1364 height 698
click at [1078, 313] on div "Grant Foundation Amount awarded Status Grant start Grant end Due Date Report Du…" at bounding box center [886, 395] width 1364 height 698
click at [822, 361] on div "Grant Foundation Amount awarded Status Grant start Grant end Due Date Report Du…" at bounding box center [886, 395] width 1364 height 698
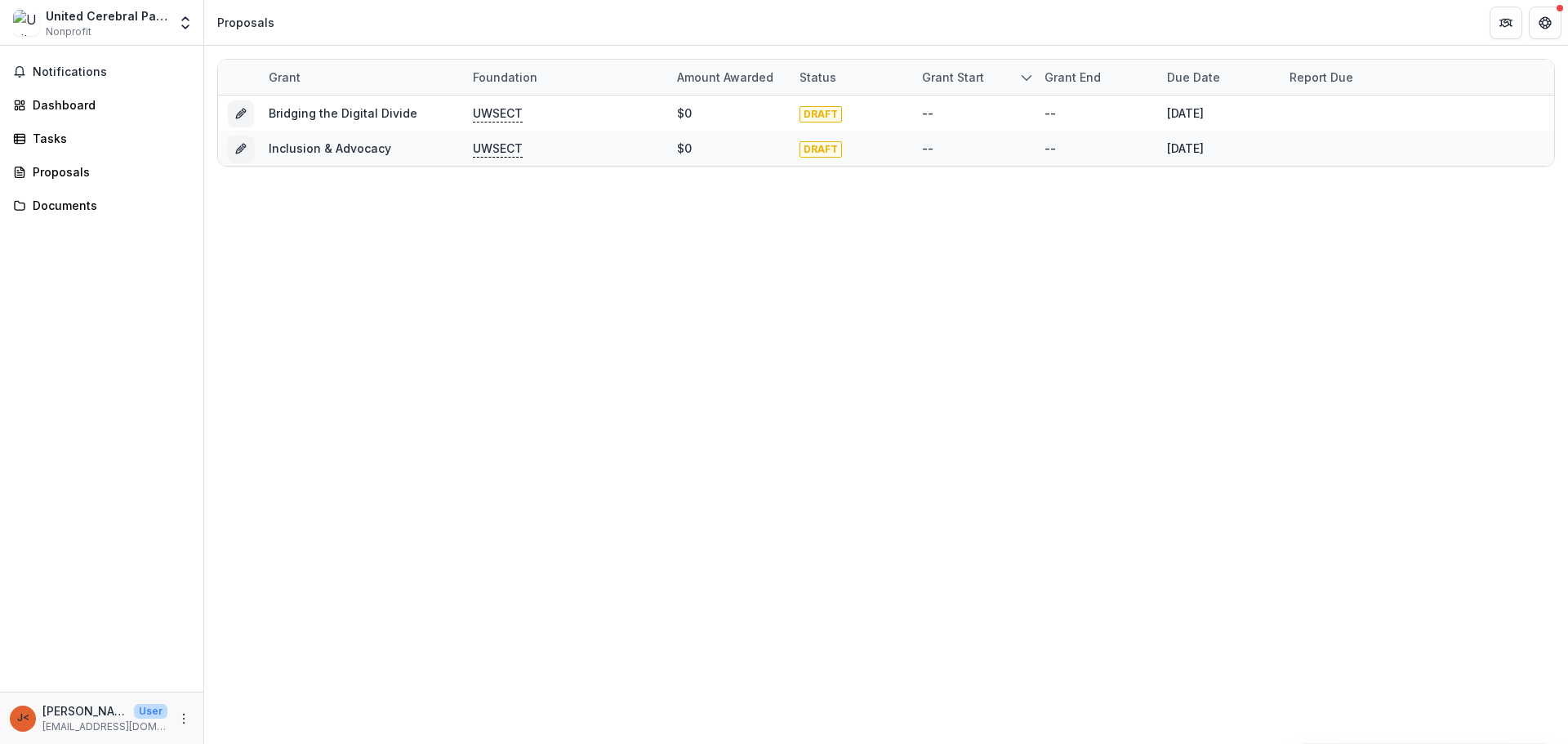
click at [626, 406] on div "Grant Foundation Amount awarded Status Grant start Grant end Due Date Report Du…" at bounding box center [886, 395] width 1364 height 698
click at [725, 418] on div "Grant Foundation Amount awarded Status Grant start Grant end Due Date Report Du…" at bounding box center [886, 395] width 1364 height 698
click at [686, 397] on div "Grant Foundation Amount awarded Status Grant start Grant end Due Date Report Du…" at bounding box center [886, 395] width 1364 height 698
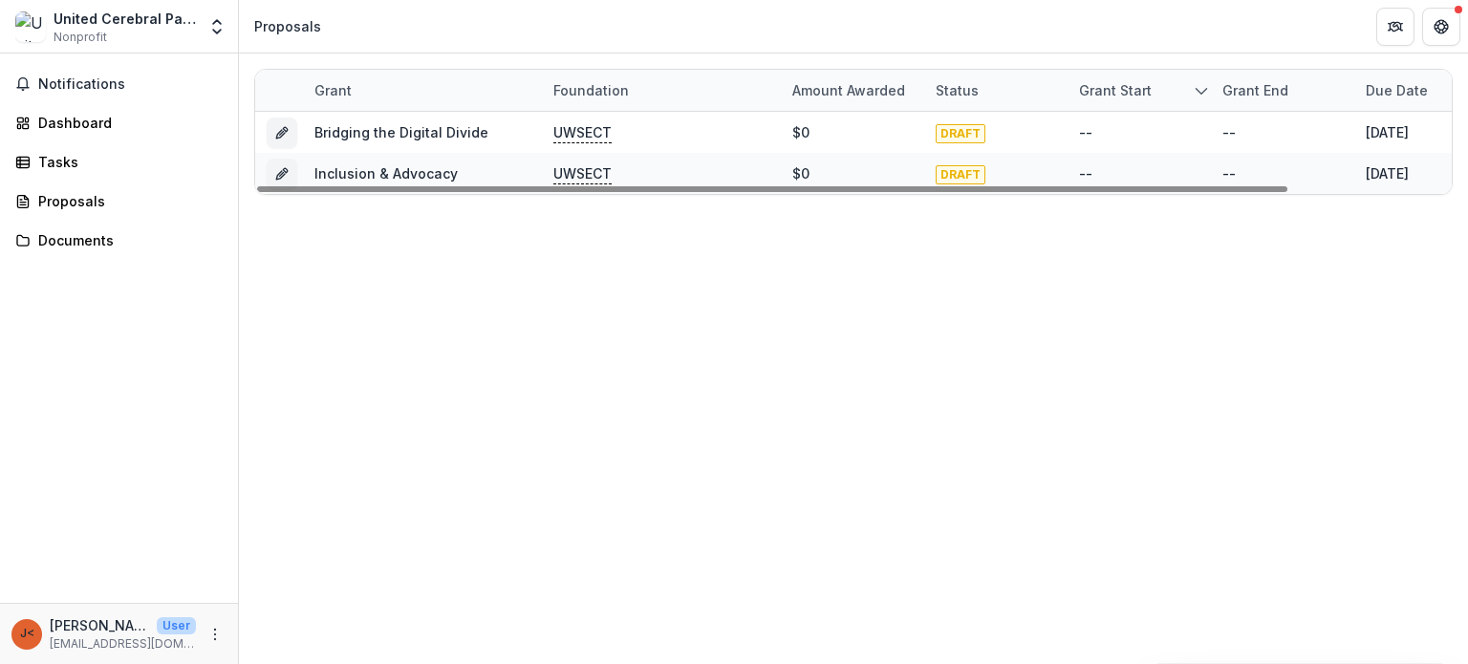
click at [998, 315] on div "Grant Foundation Amount awarded Status Grant start Grant end Due Date Report Du…" at bounding box center [853, 359] width 1229 height 611
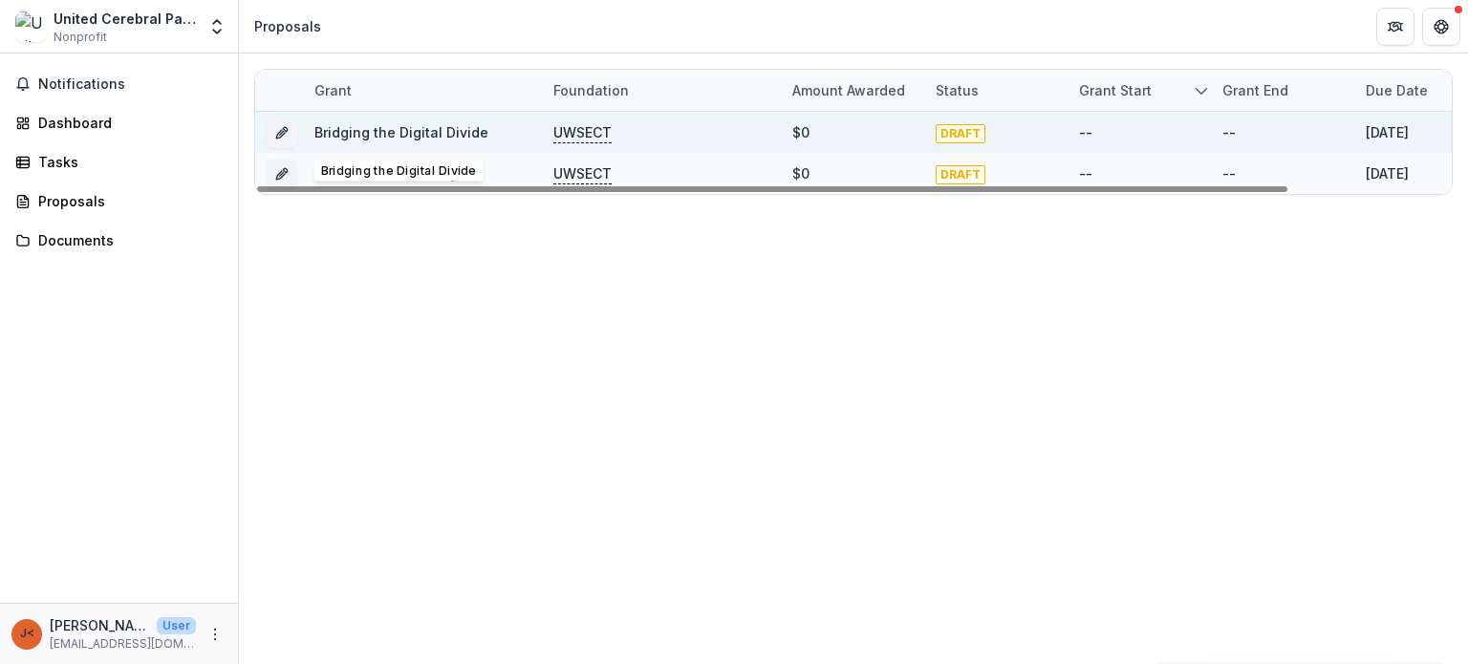
click at [426, 128] on link "Bridging the Digital Divide" at bounding box center [402, 132] width 174 height 16
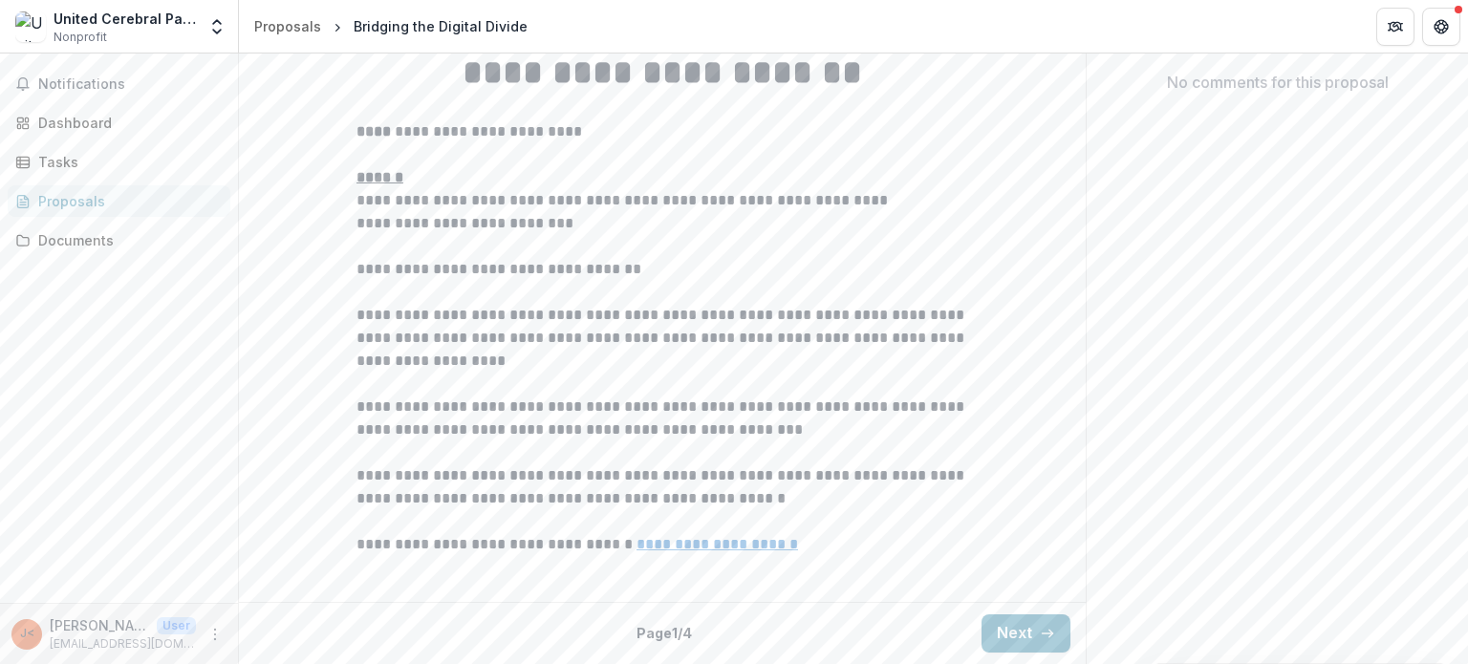
scroll to position [585, 0]
click at [994, 624] on button "Next" at bounding box center [1026, 634] width 89 height 38
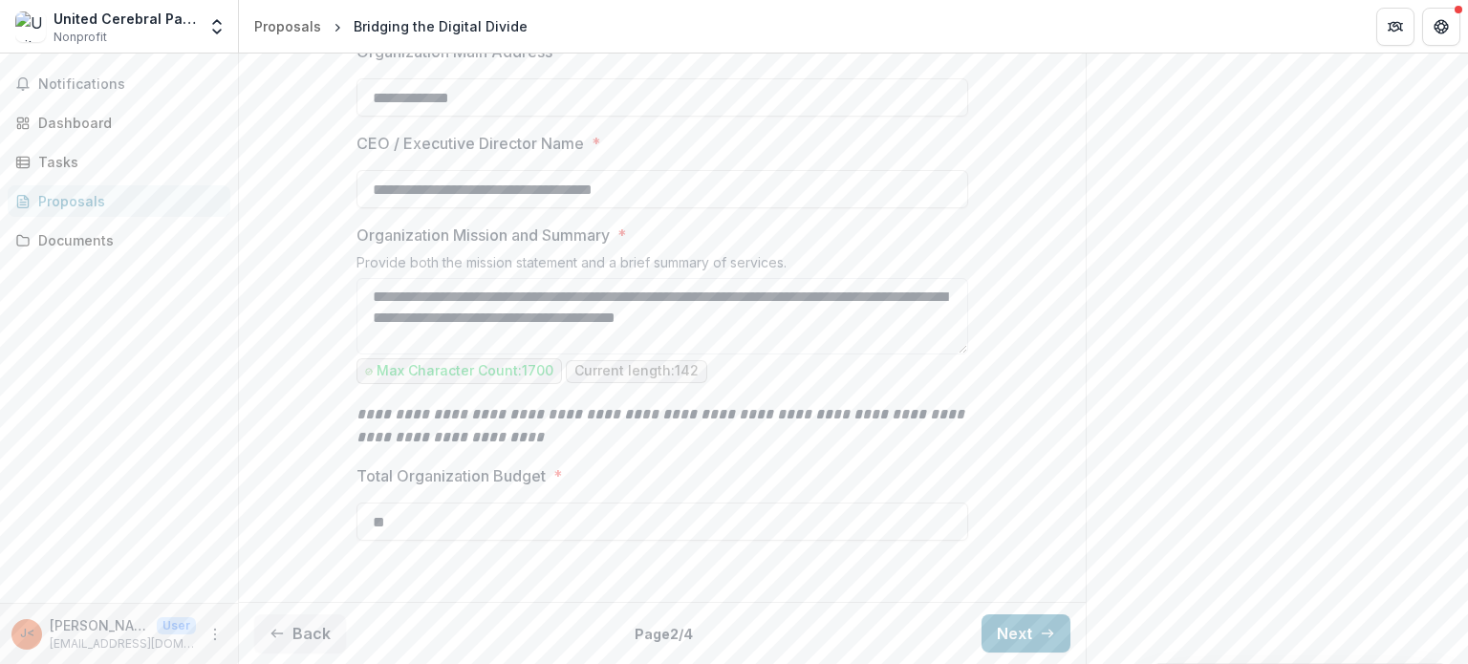
scroll to position [700, 0]
click at [1015, 629] on button "Next" at bounding box center [1026, 634] width 89 height 38
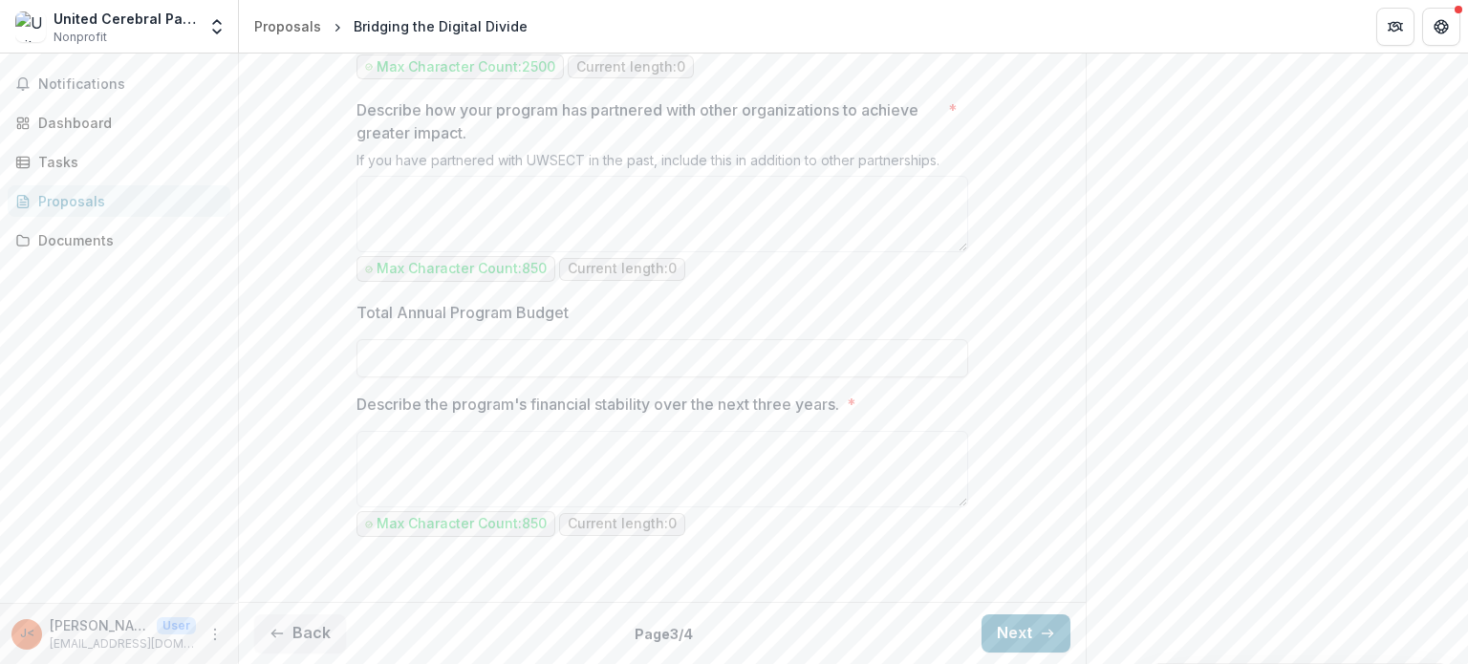
scroll to position [2036, 0]
click at [1025, 631] on button "Next" at bounding box center [1026, 634] width 89 height 38
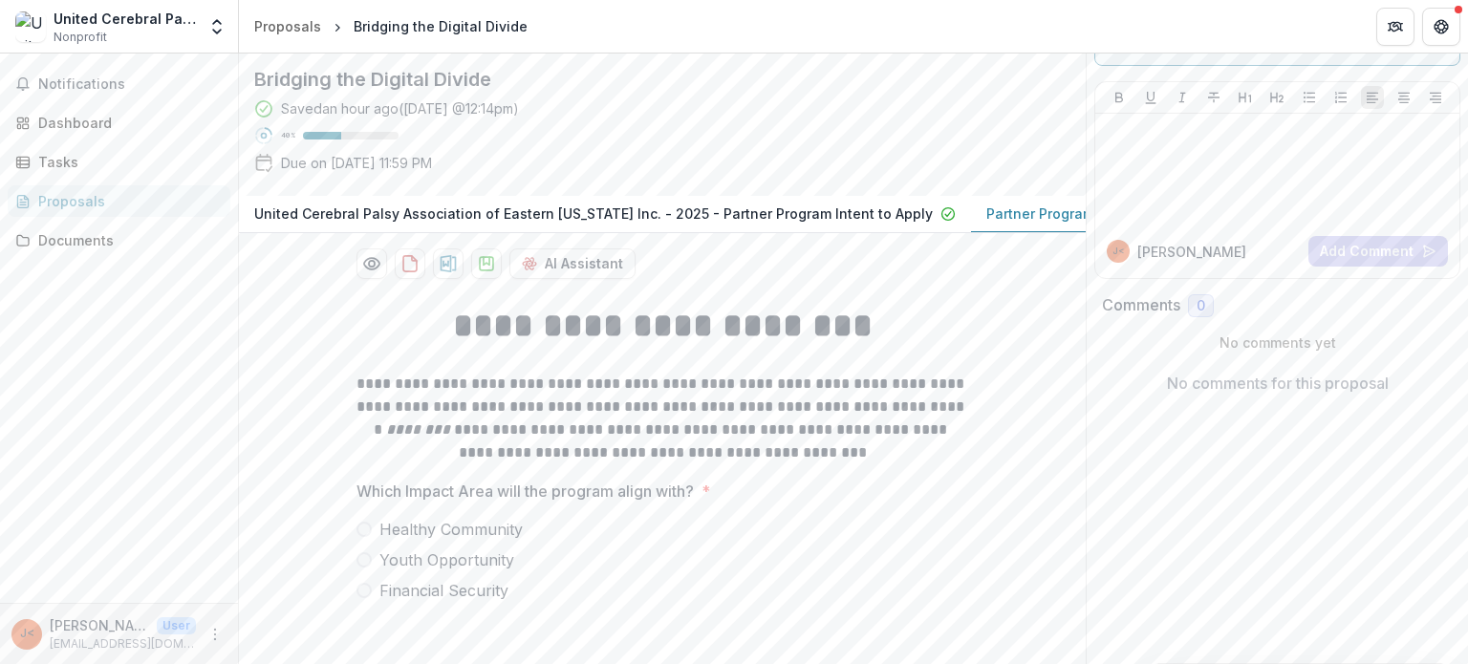
scroll to position [0, 0]
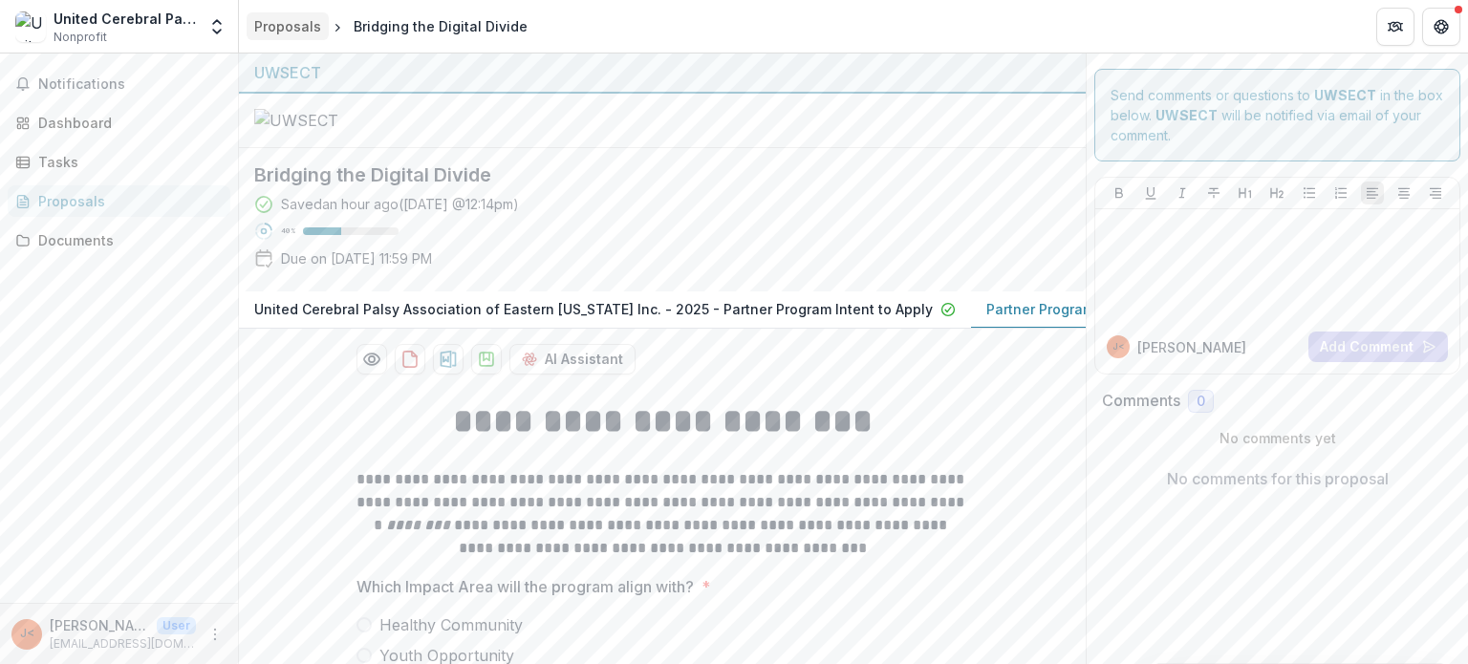
click at [294, 26] on div "Proposals" at bounding box center [287, 26] width 67 height 20
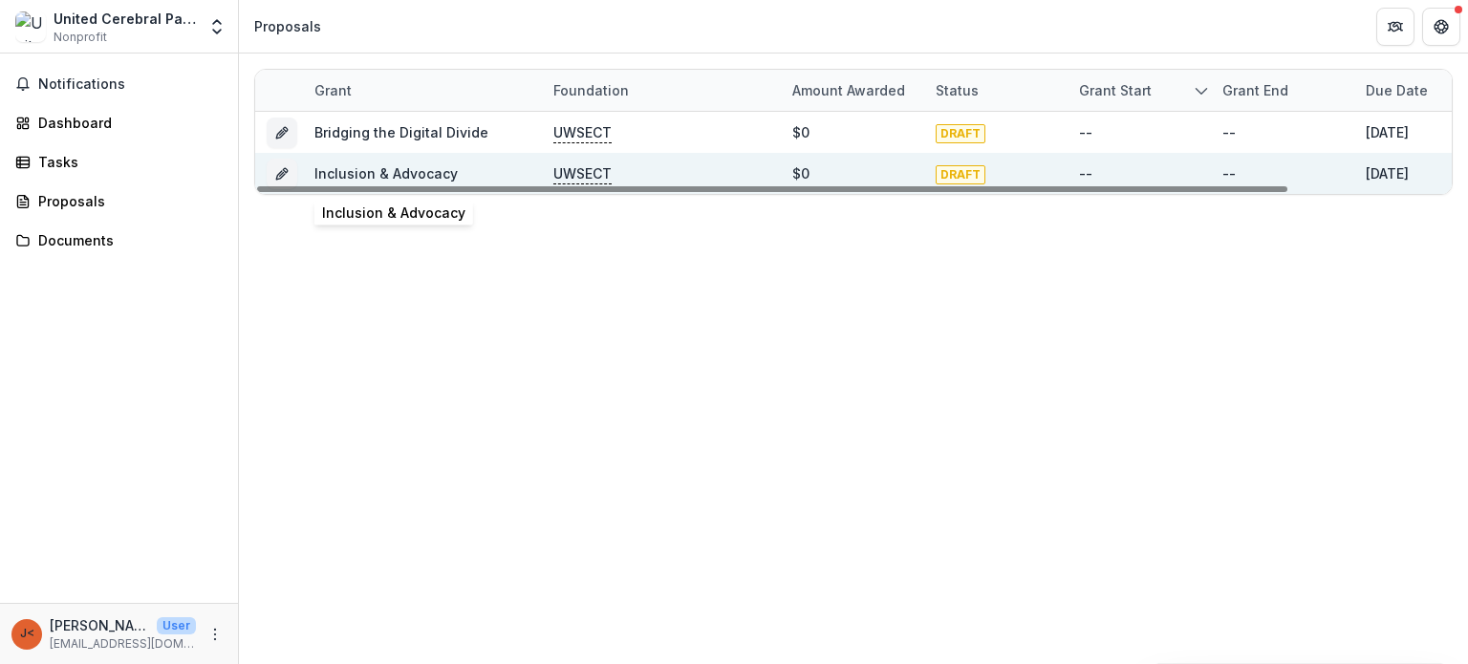
click at [409, 175] on link "Inclusion & Advocacy" at bounding box center [386, 173] width 143 height 16
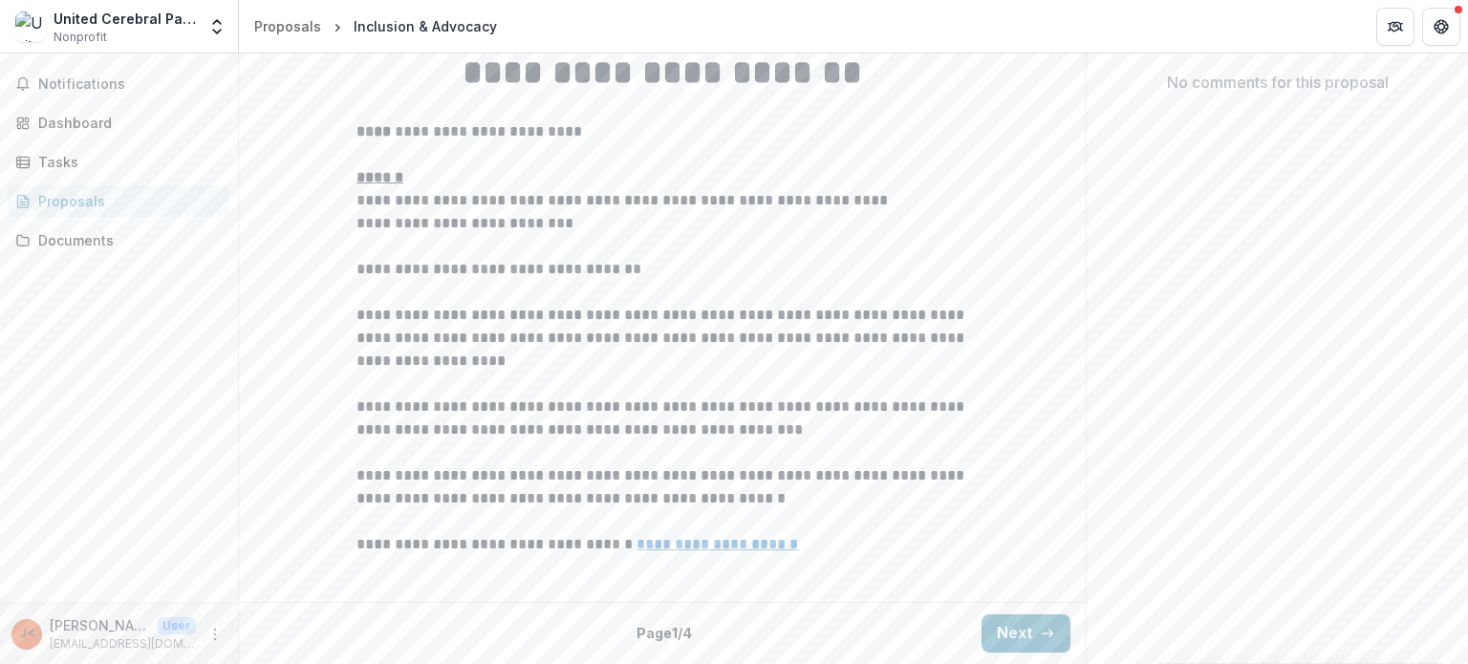
scroll to position [585, 0]
click at [1012, 633] on button "Next" at bounding box center [1026, 634] width 89 height 38
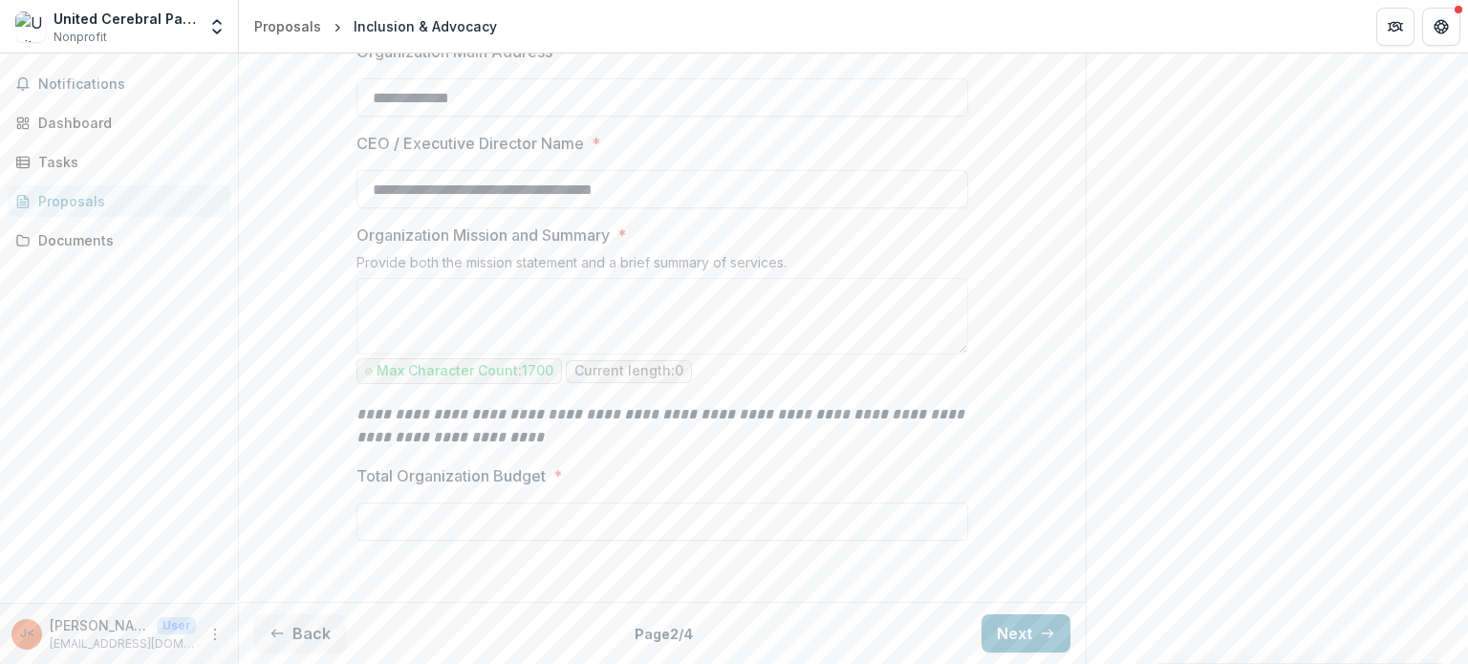
scroll to position [700, 0]
click at [1012, 615] on button "Next" at bounding box center [1026, 634] width 89 height 38
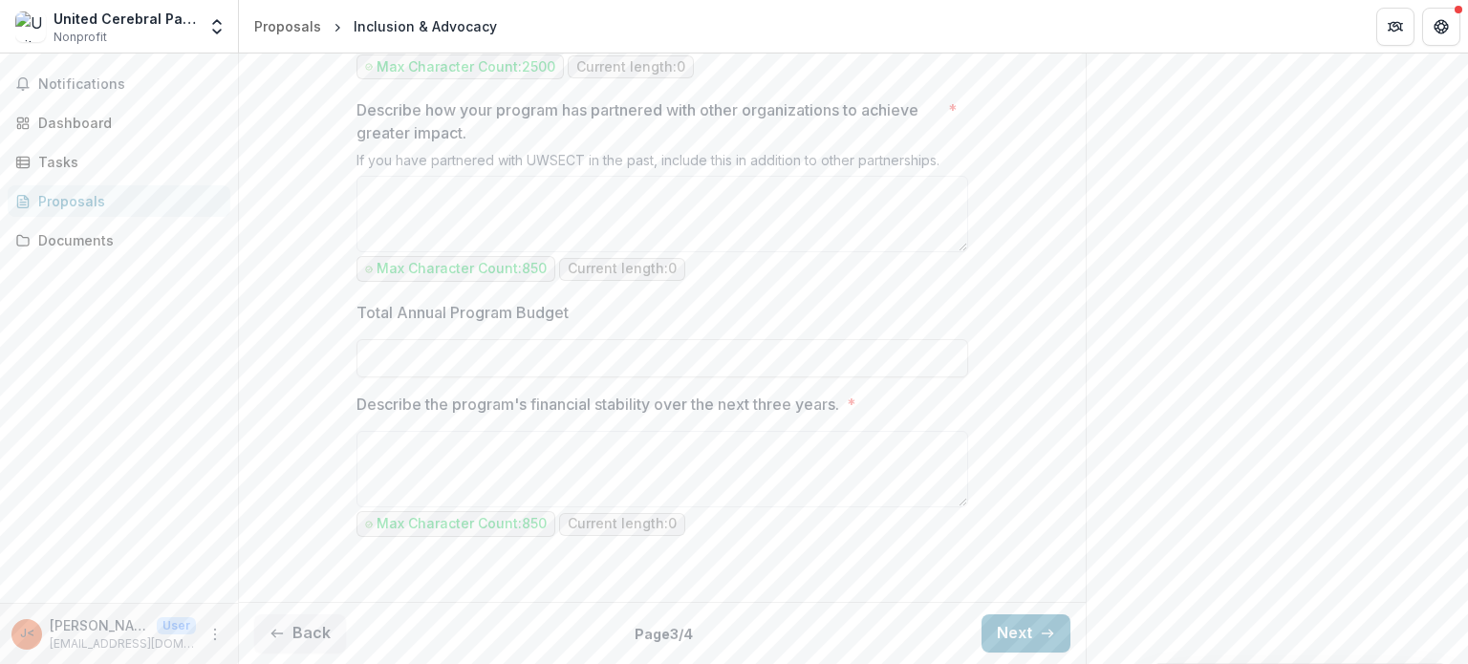
scroll to position [2036, 0]
click at [1019, 626] on button "Next" at bounding box center [1026, 634] width 89 height 38
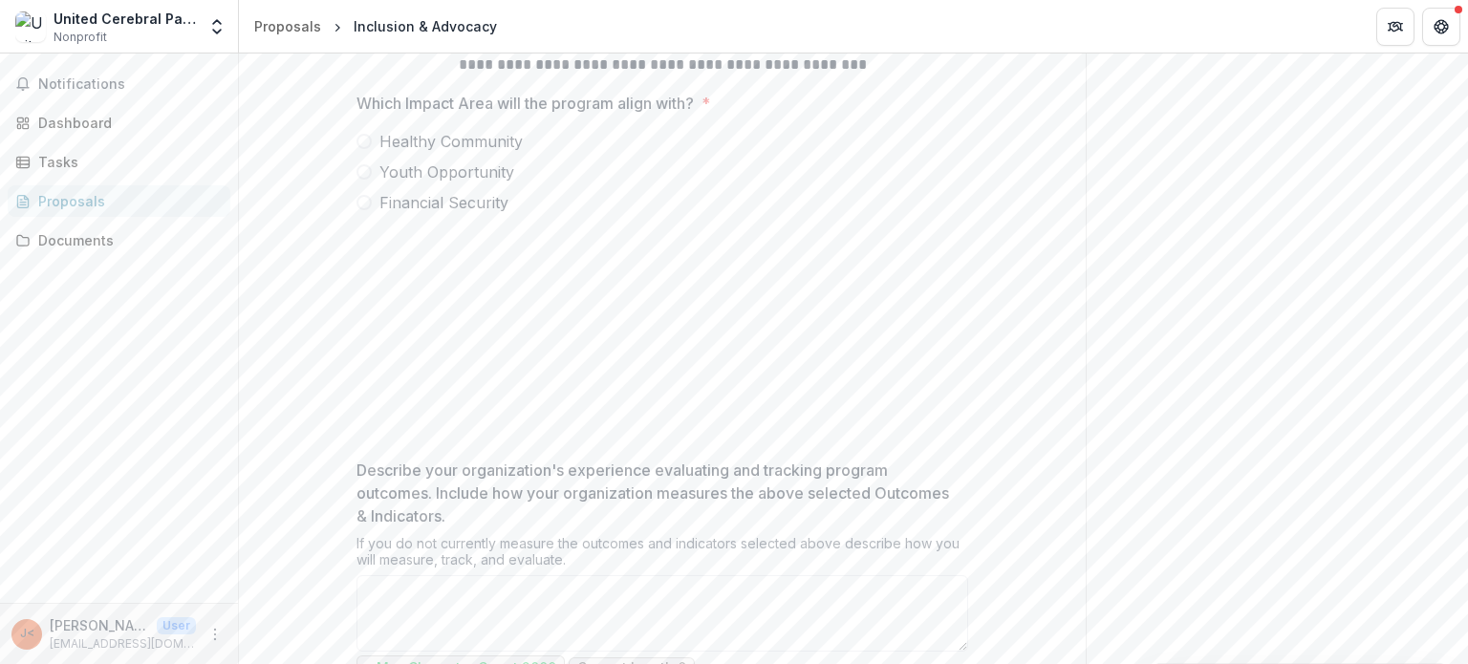
scroll to position [483, 0]
